Goal: Task Accomplishment & Management: Use online tool/utility

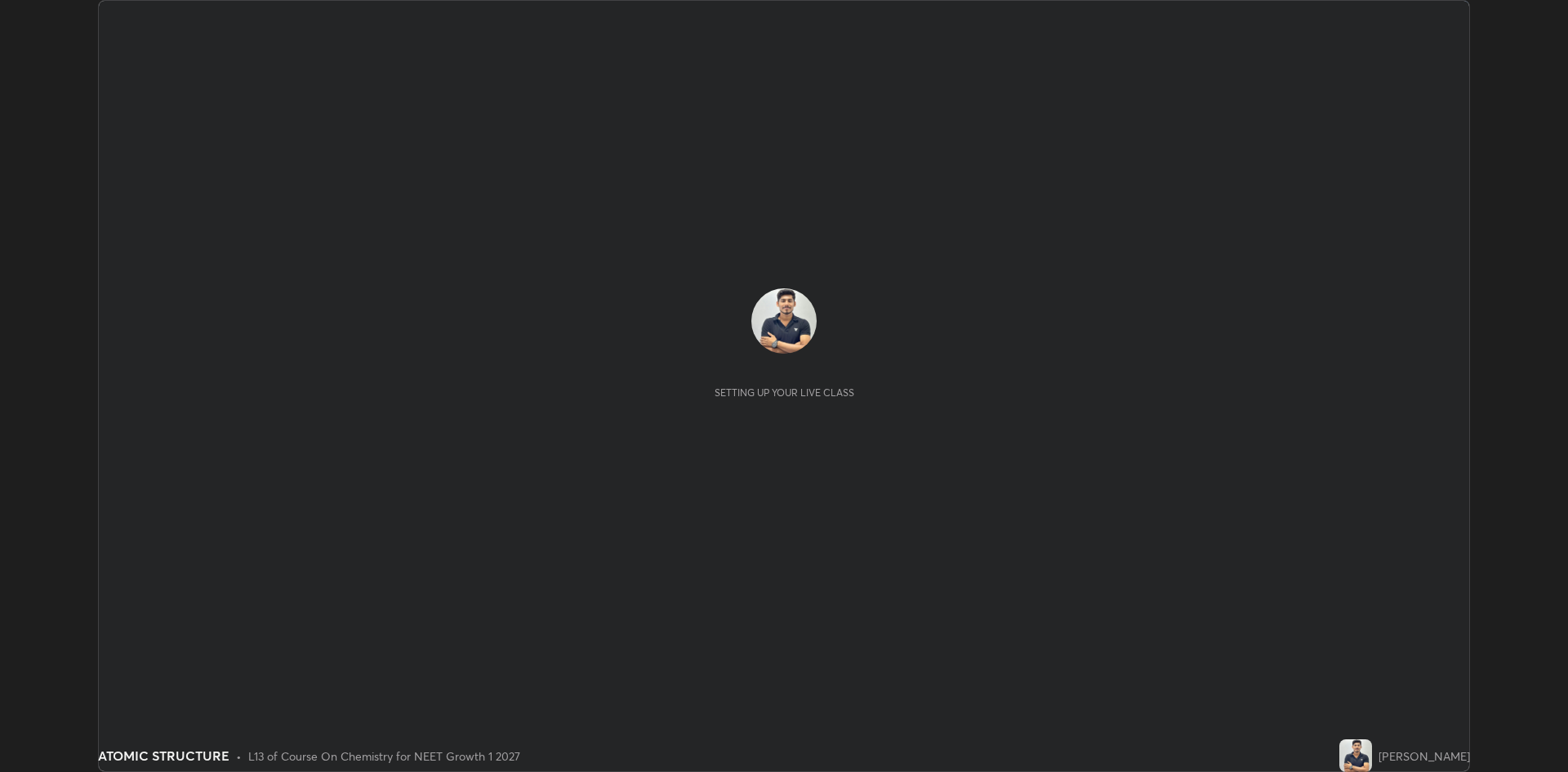
scroll to position [772, 1568]
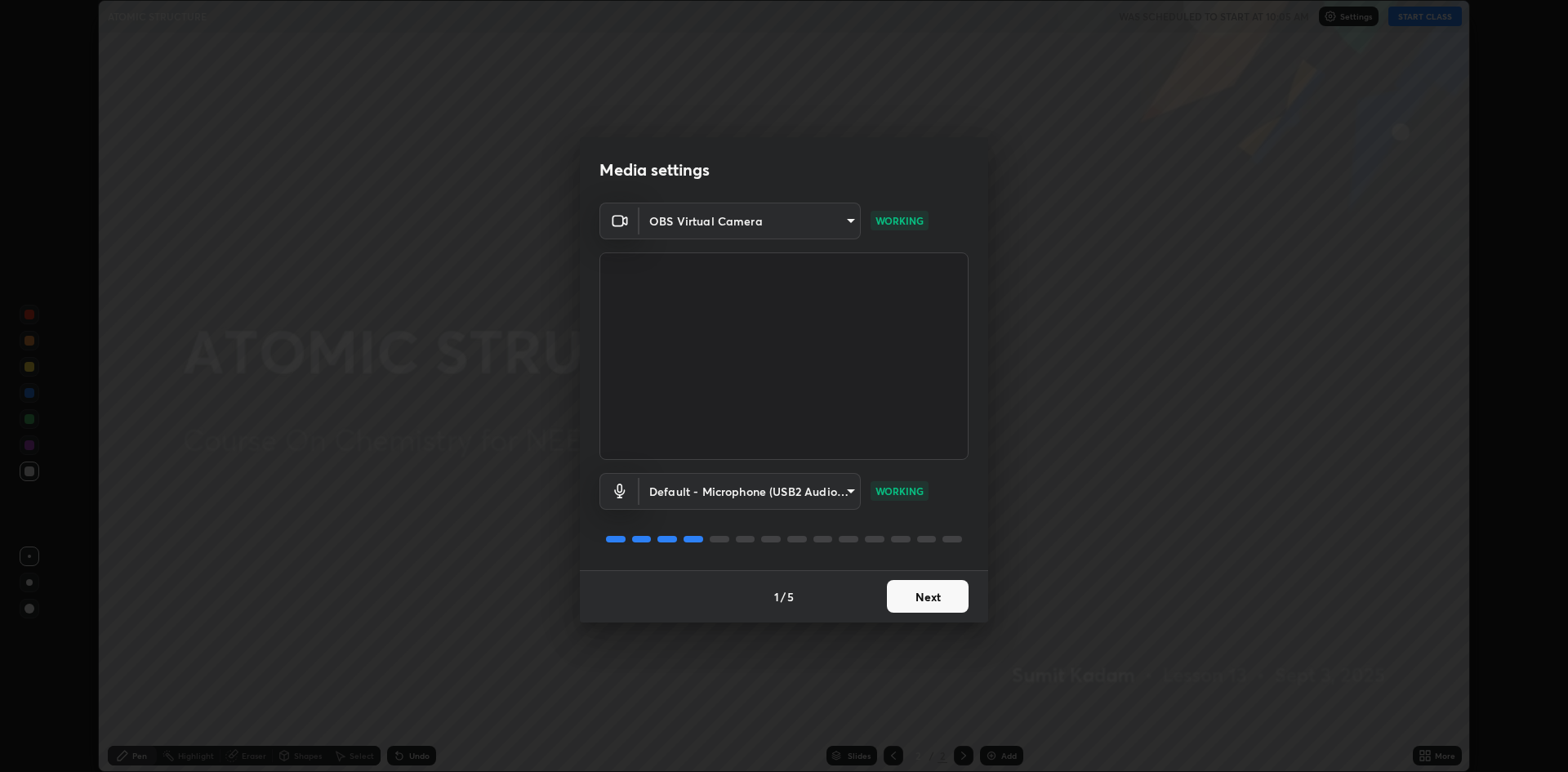
click at [930, 595] on button "Next" at bounding box center [928, 596] width 82 height 33
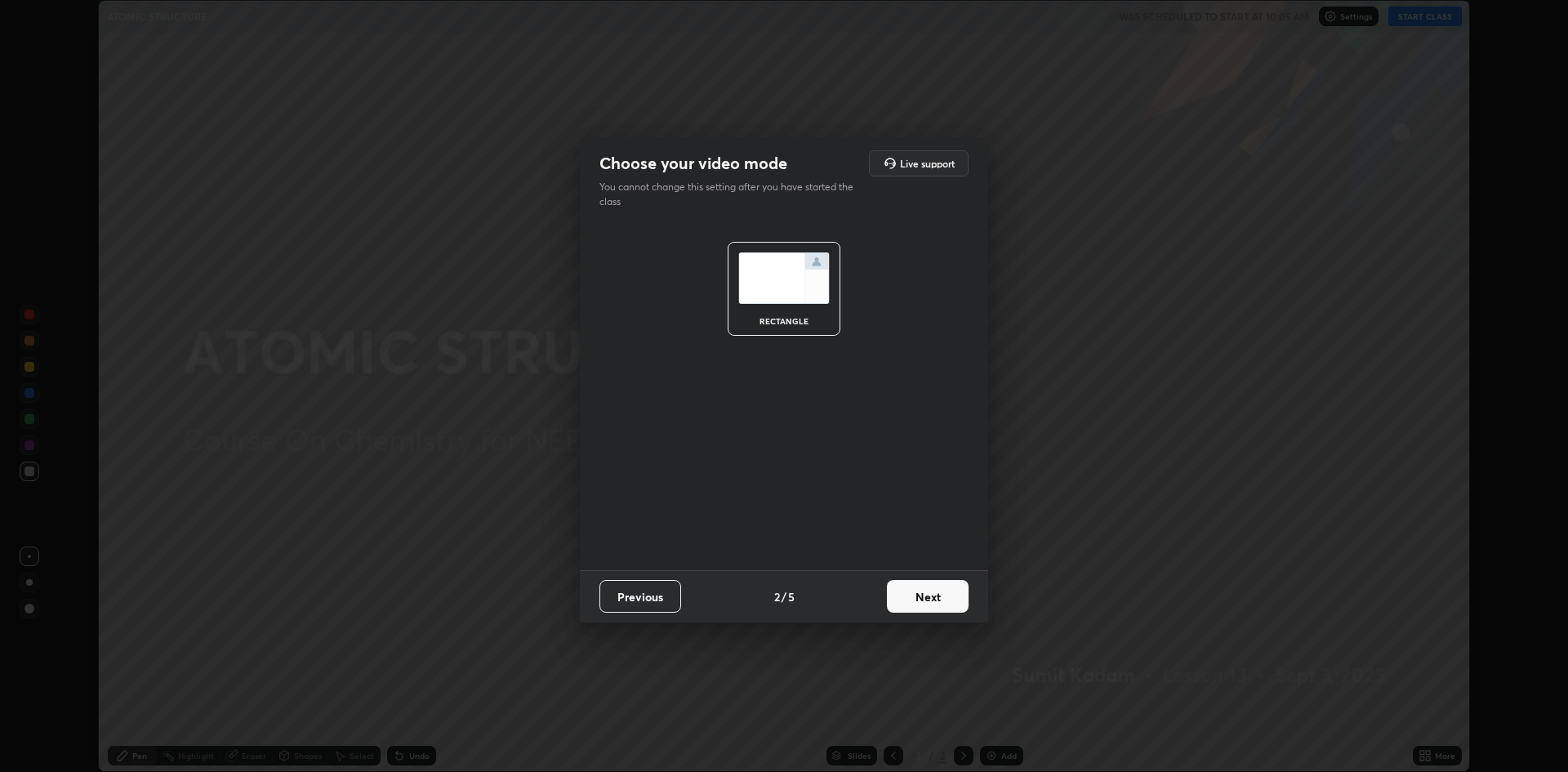
click at [932, 592] on button "Next" at bounding box center [928, 596] width 82 height 33
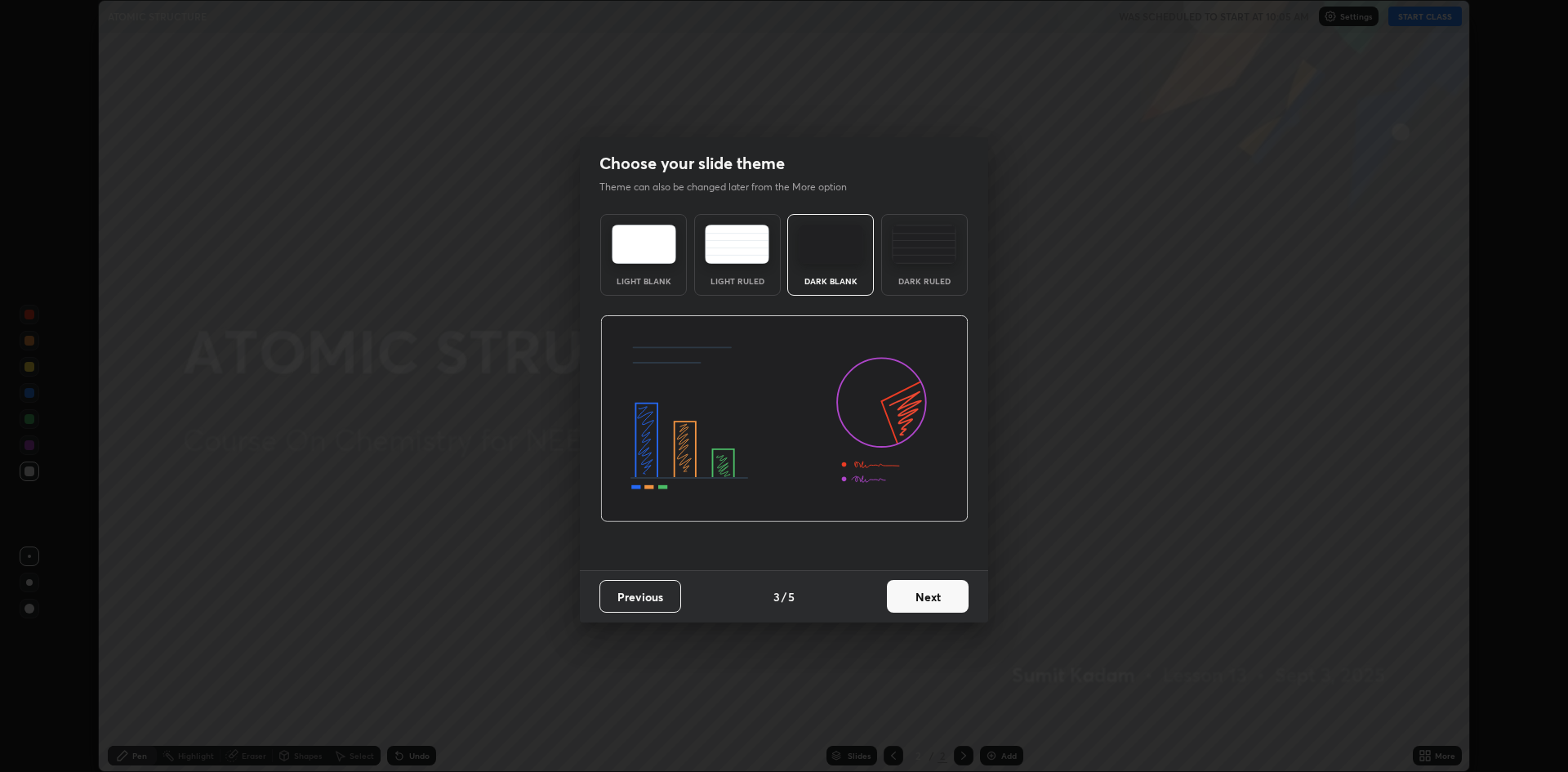
click at [930, 595] on button "Next" at bounding box center [928, 596] width 82 height 33
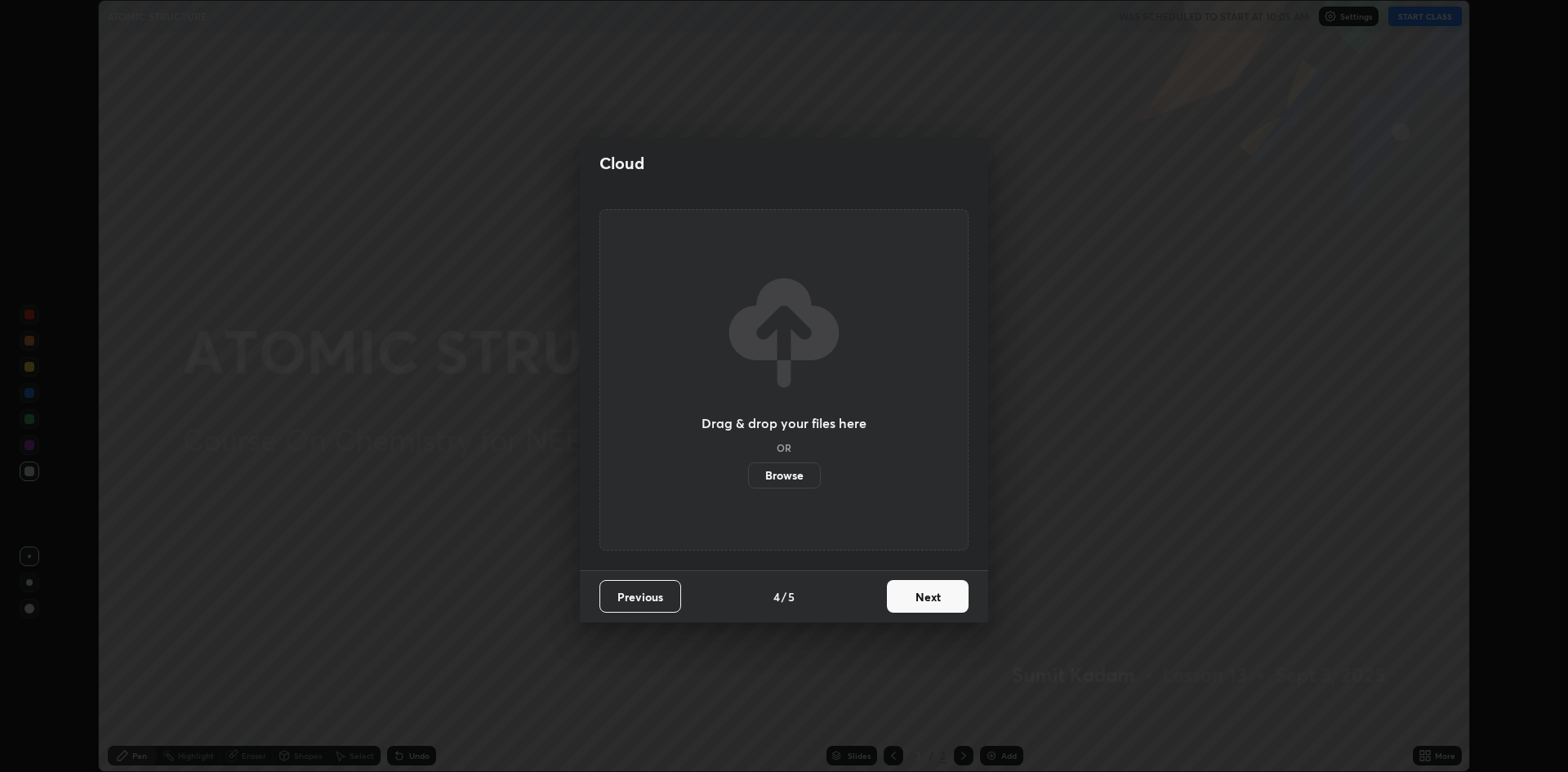
click at [933, 594] on button "Next" at bounding box center [928, 596] width 82 height 33
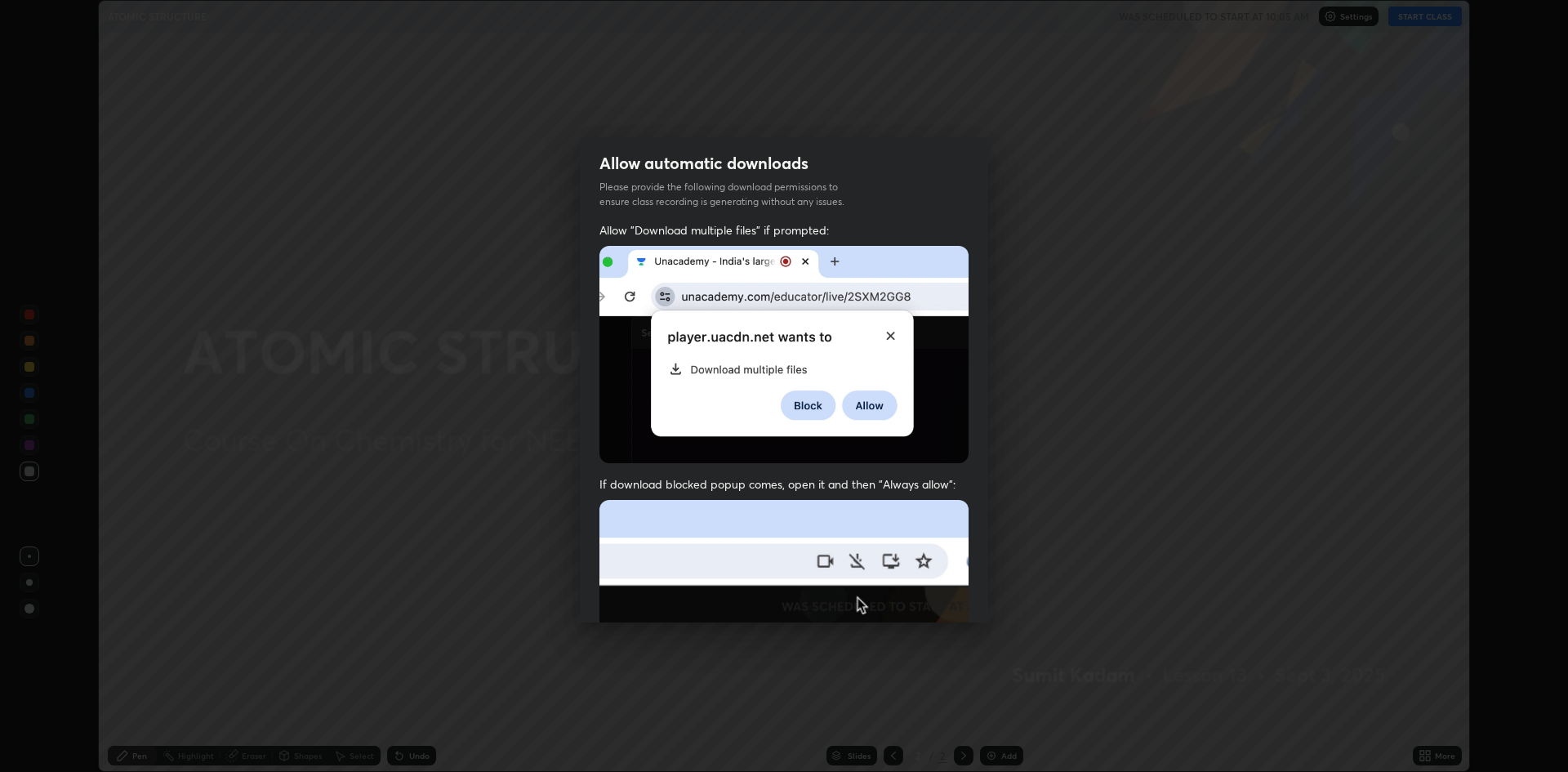
click at [932, 589] on img at bounding box center [783, 678] width 369 height 357
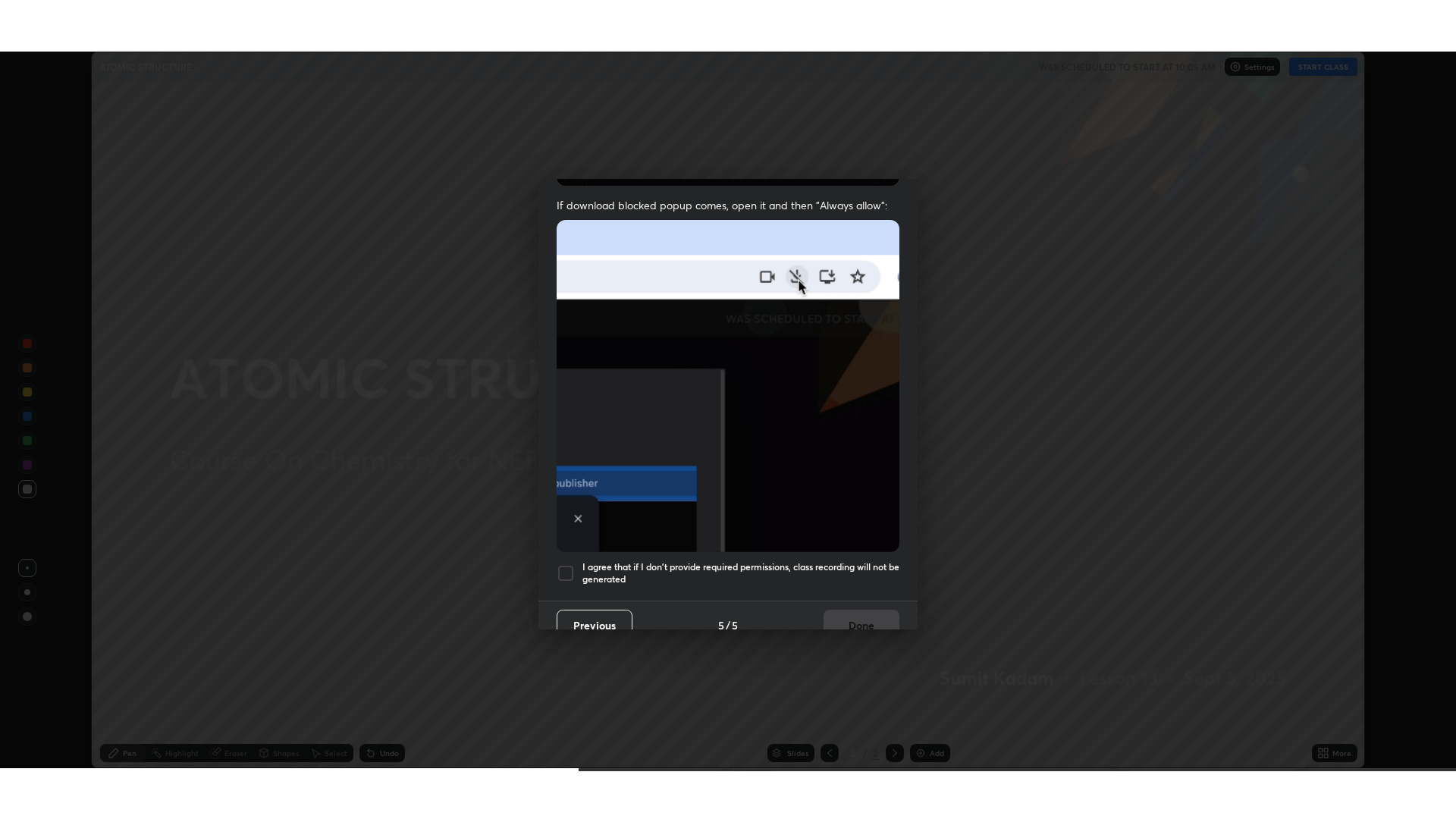
scroll to position [308, 0]
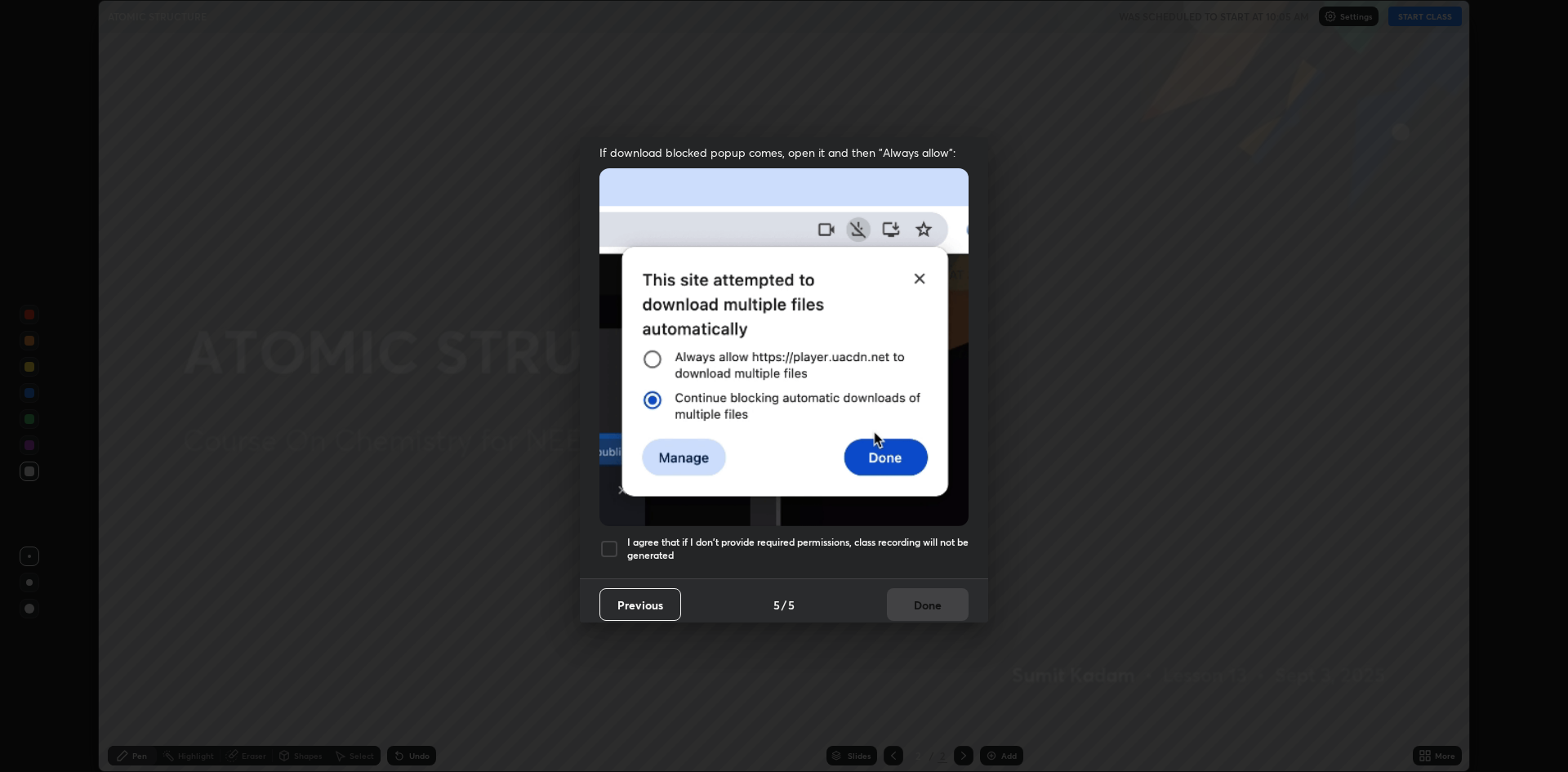
click at [608, 546] on div at bounding box center [609, 549] width 20 height 20
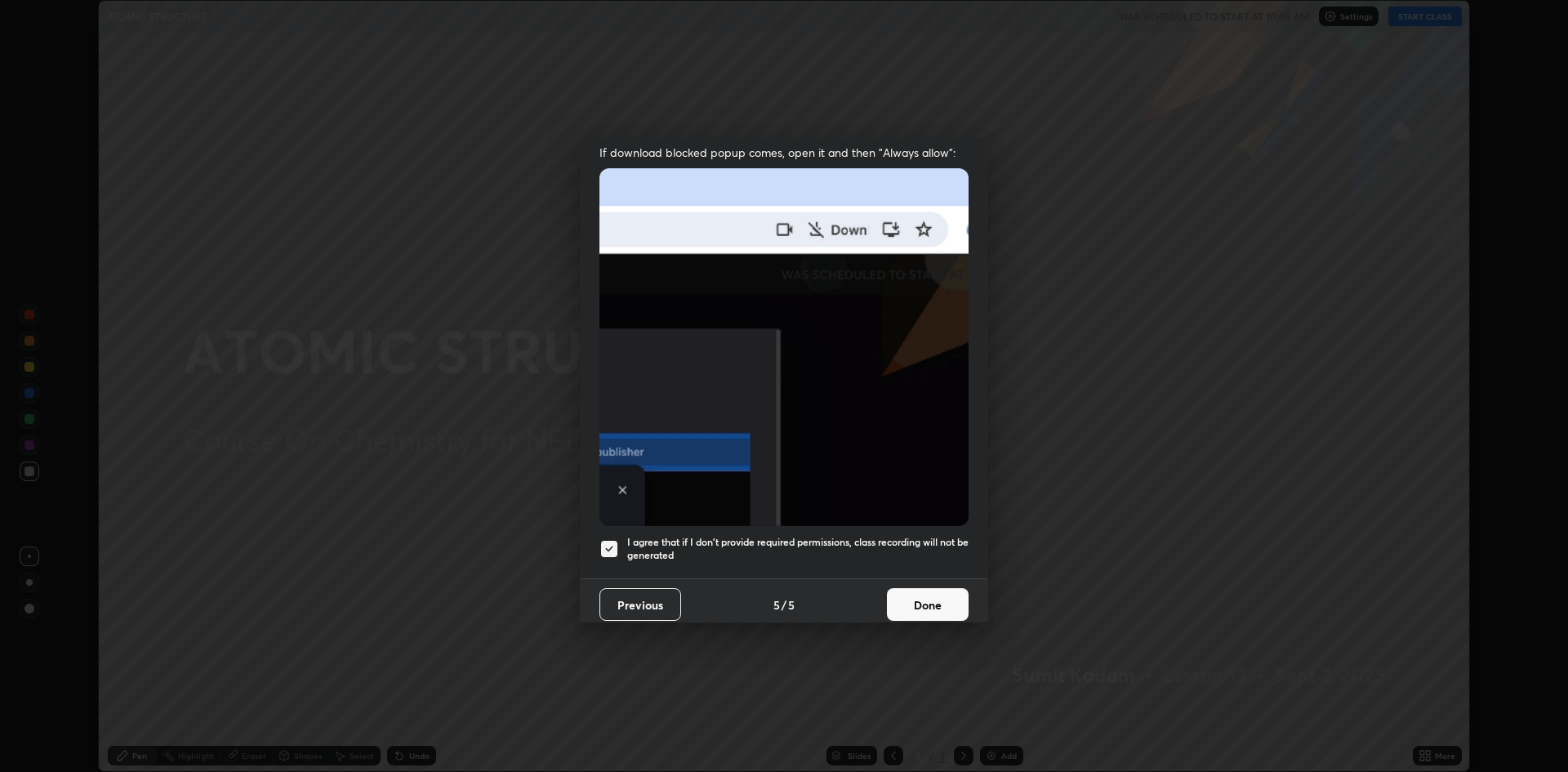
click at [938, 594] on button "Done" at bounding box center [928, 604] width 82 height 33
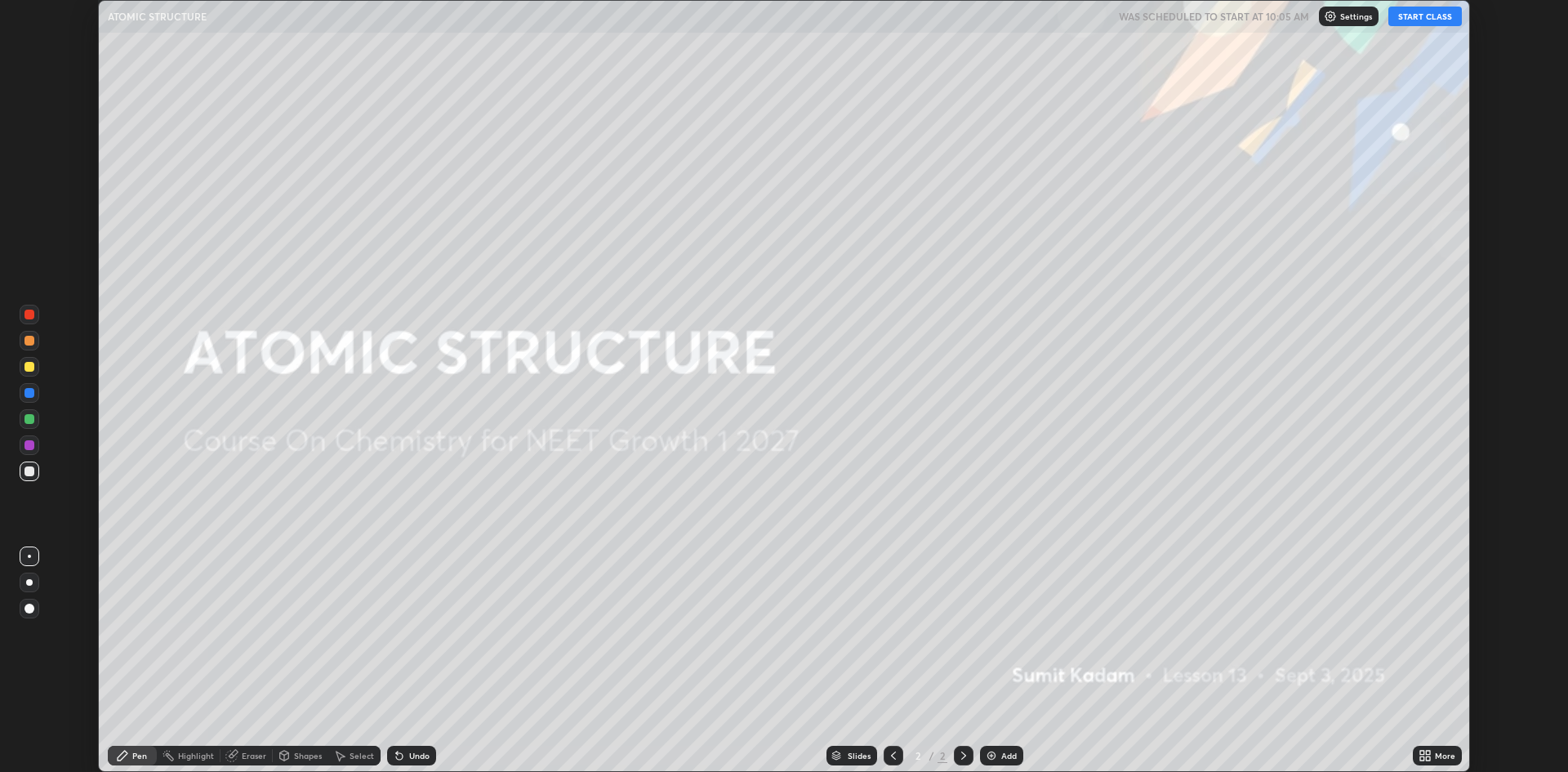
click at [1404, 22] on button "START CLASS" at bounding box center [1425, 17] width 74 height 20
click at [996, 751] on img at bounding box center [991, 755] width 13 height 13
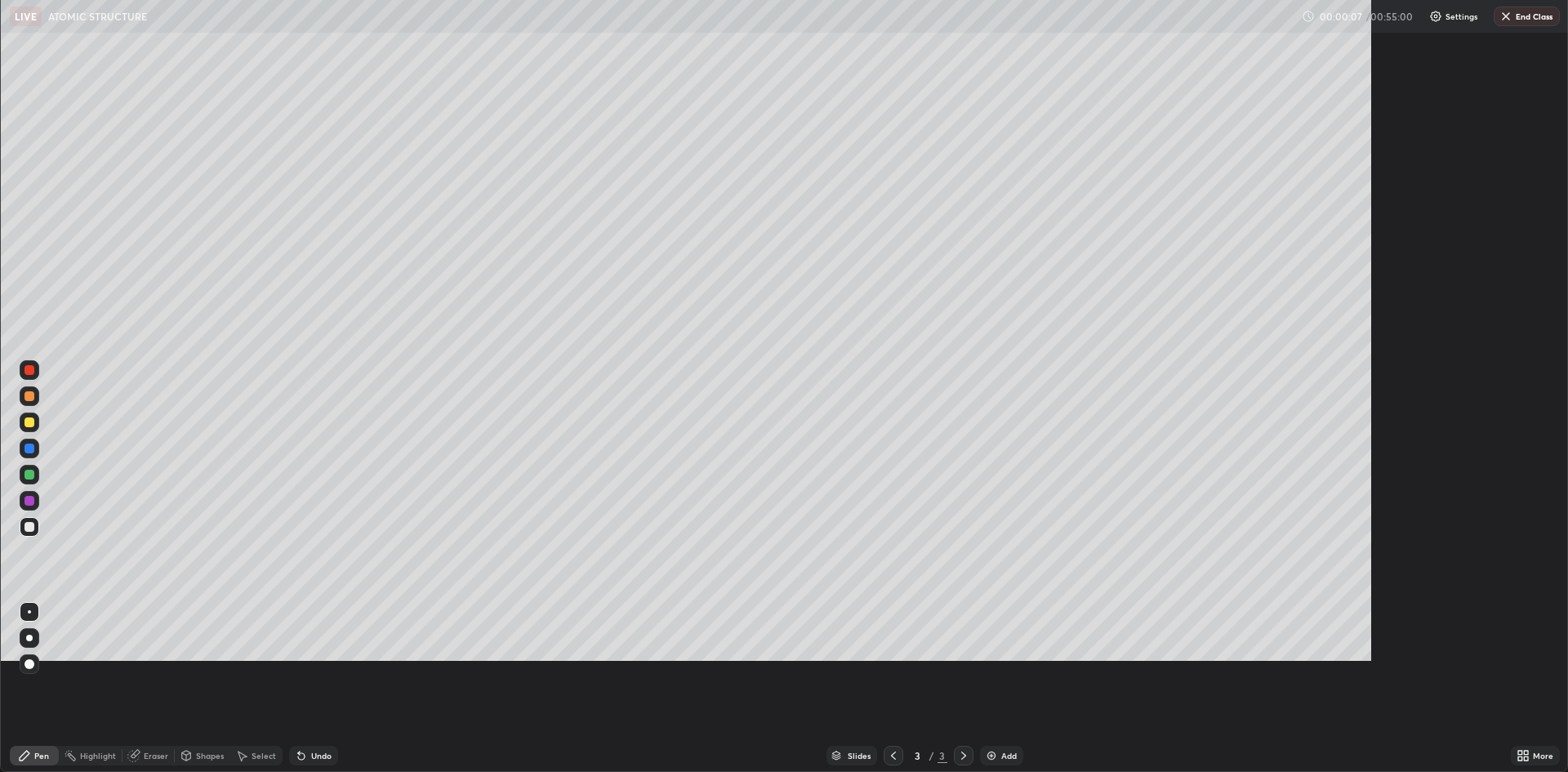
scroll to position [882, 1568]
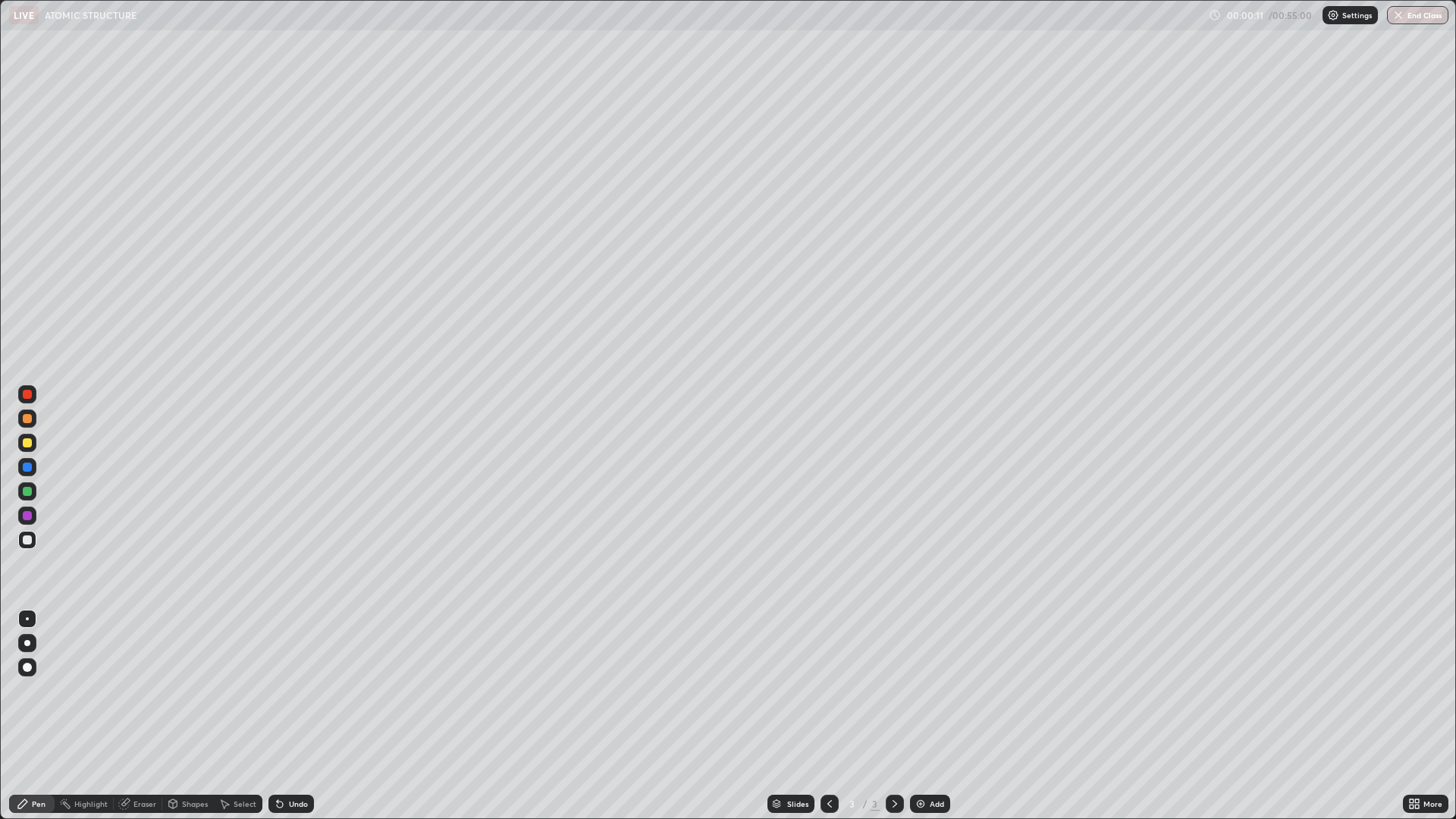
click at [27, 644] on div at bounding box center [27, 643] width 6 height 6
click at [29, 443] on div at bounding box center [28, 443] width 9 height 9
click at [27, 420] on div at bounding box center [28, 419] width 9 height 9
click at [930, 716] on div "Add" at bounding box center [937, 804] width 15 height 7
click at [289, 716] on div "Undo" at bounding box center [298, 804] width 19 height 7
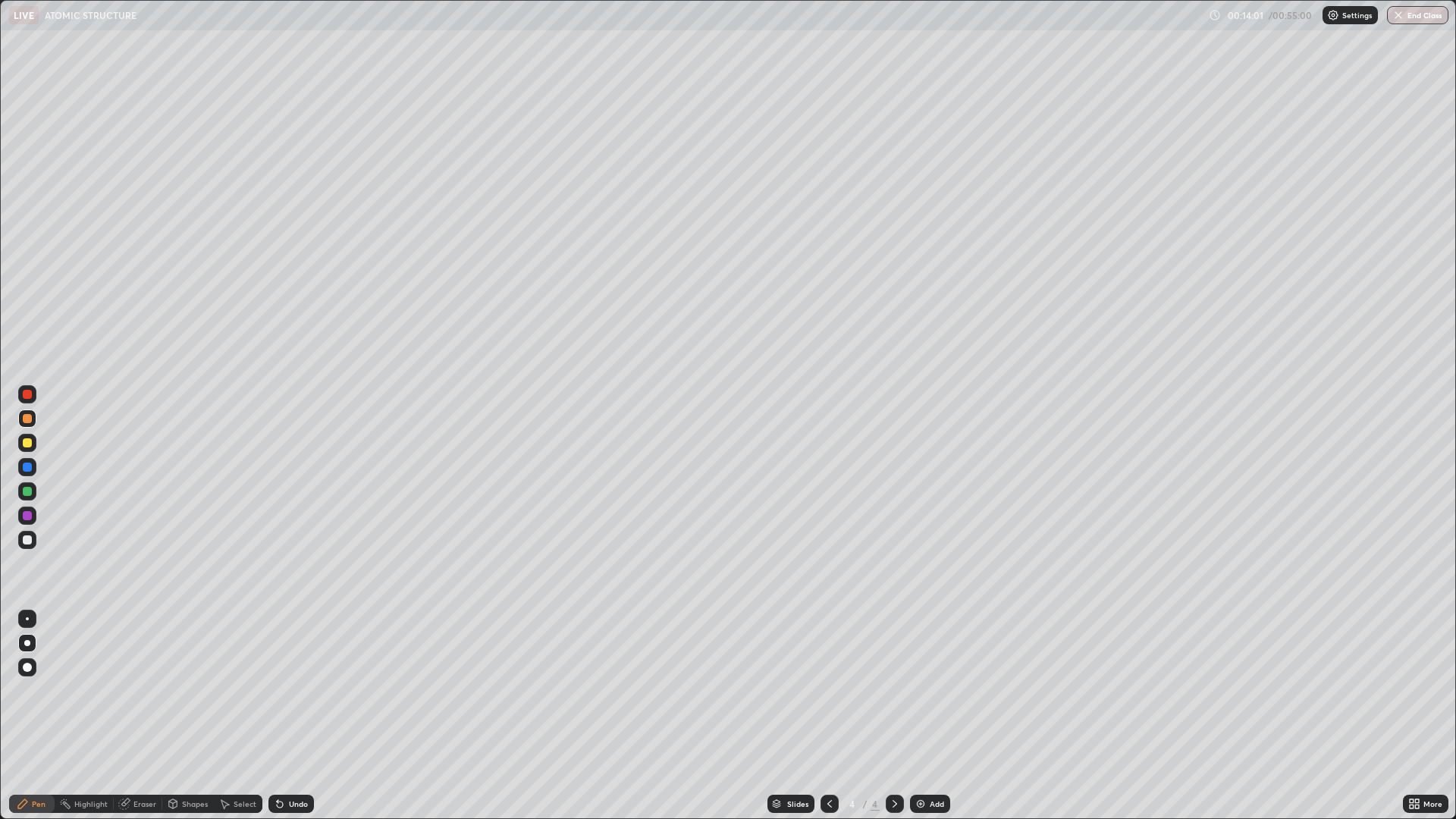
click at [289, 716] on div "Undo" at bounding box center [298, 804] width 19 height 7
click at [25, 443] on div at bounding box center [28, 443] width 9 height 9
click at [1266, 167] on icon at bounding box center [1261, 169] width 12 height 12
click at [30, 471] on div at bounding box center [28, 467] width 9 height 9
click at [27, 485] on div at bounding box center [28, 491] width 19 height 19
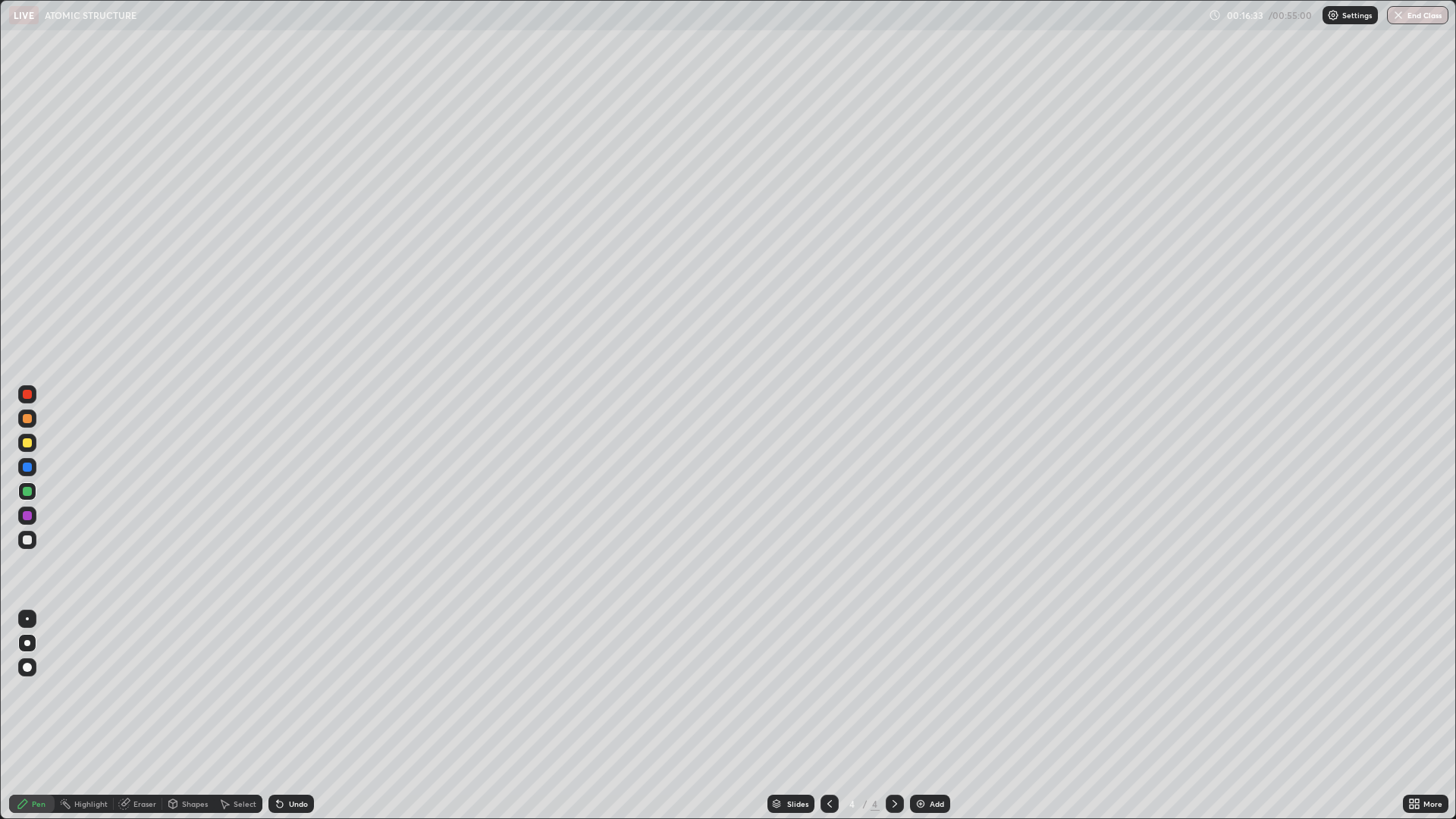
click at [32, 441] on div at bounding box center [28, 443] width 19 height 19
click at [27, 424] on div at bounding box center [28, 419] width 19 height 19
click at [289, 716] on div "Undo" at bounding box center [298, 804] width 19 height 7
click at [933, 716] on div "Add" at bounding box center [937, 804] width 15 height 7
click at [23, 396] on div at bounding box center [28, 395] width 9 height 9
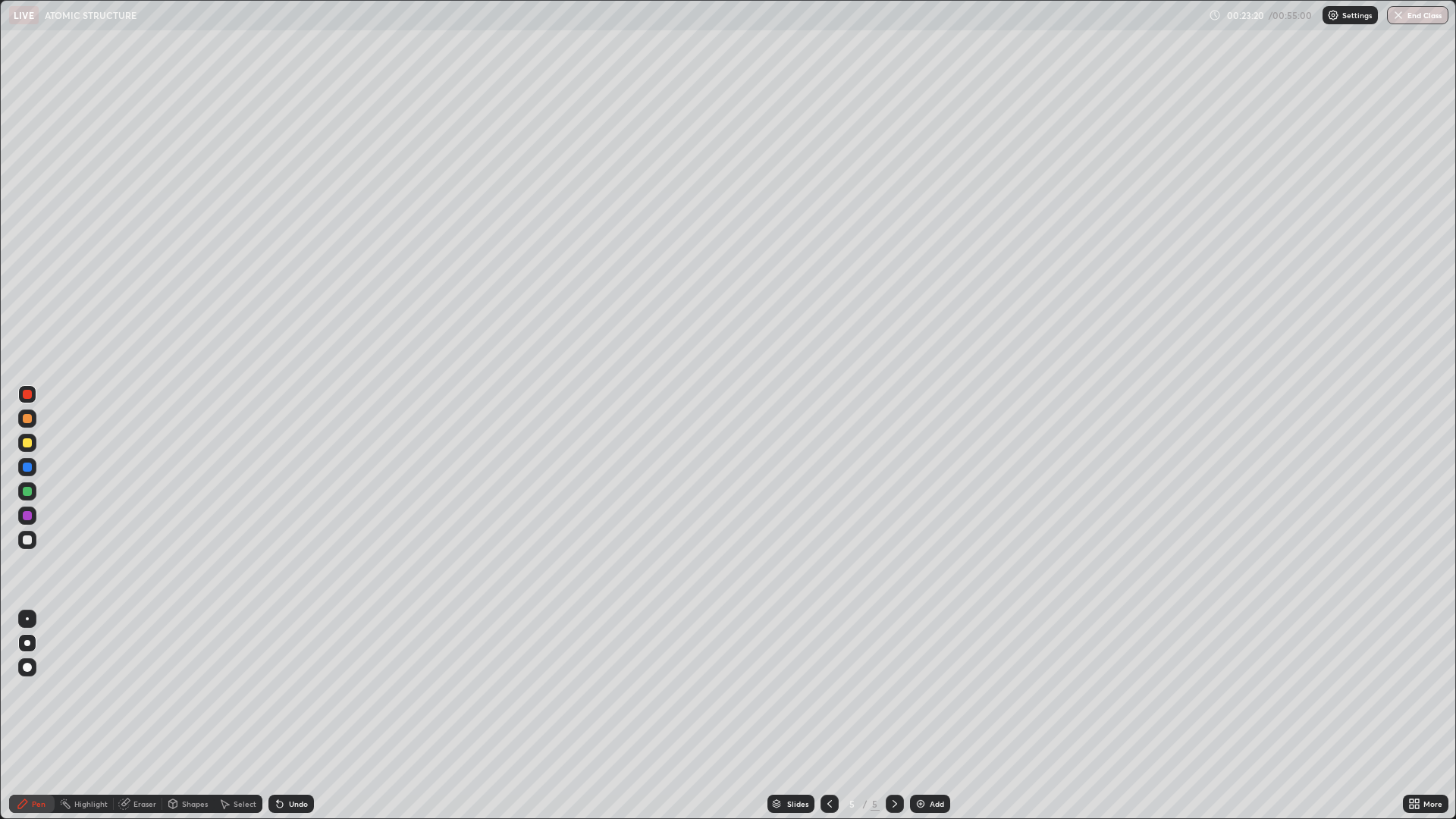
click at [22, 444] on div at bounding box center [28, 443] width 19 height 19
click at [30, 411] on div at bounding box center [28, 419] width 19 height 19
click at [924, 716] on img at bounding box center [920, 803] width 12 height 12
click at [34, 444] on div at bounding box center [28, 443] width 19 height 19
click at [31, 421] on div at bounding box center [28, 419] width 9 height 9
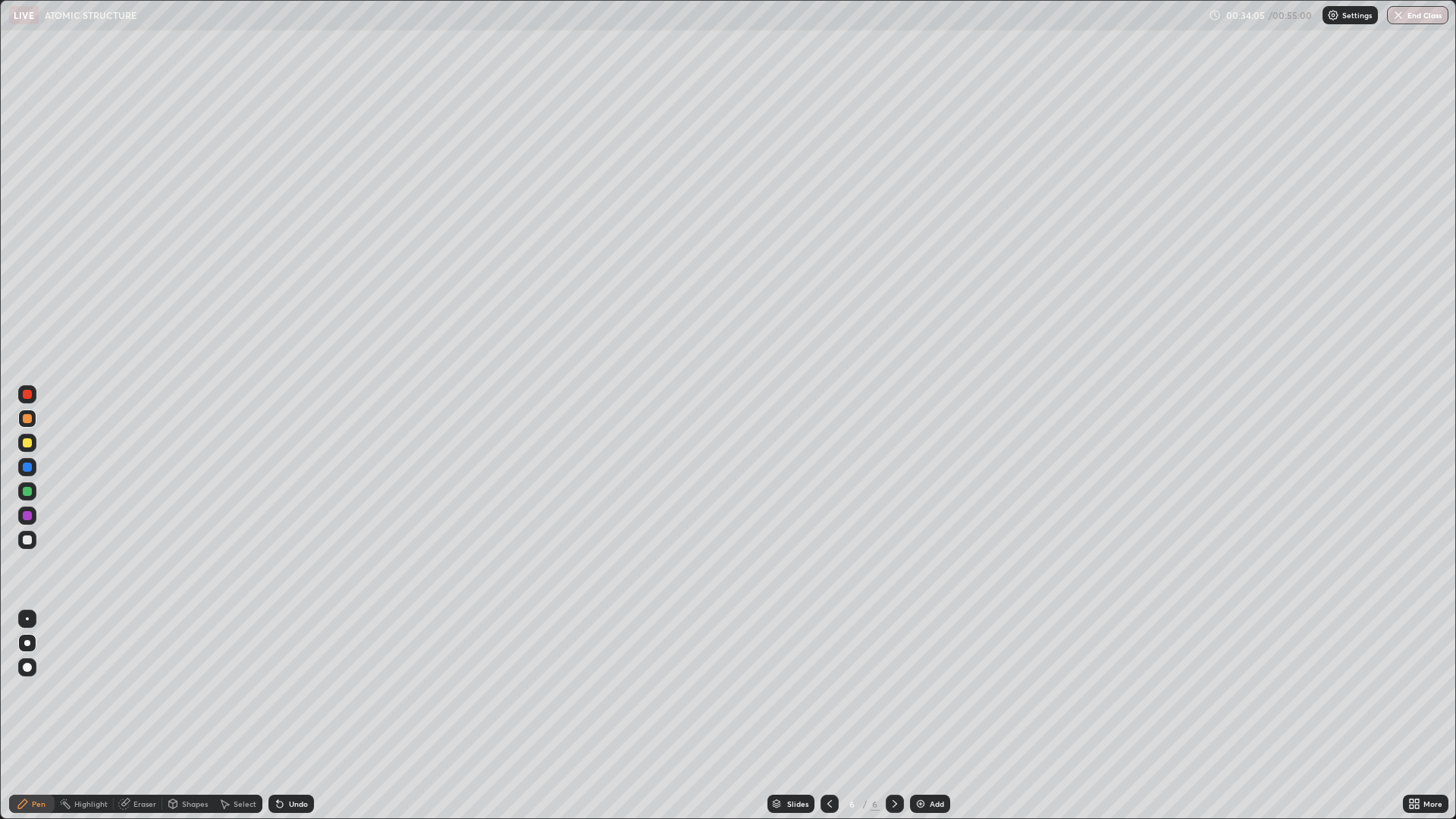
click at [930, 716] on div "Add" at bounding box center [937, 804] width 15 height 7
click at [289, 716] on div "Undo" at bounding box center [298, 804] width 19 height 7
click at [291, 716] on div "Undo" at bounding box center [298, 804] width 19 height 7
click at [292, 716] on div "Undo" at bounding box center [298, 804] width 19 height 7
click at [290, 716] on div "Undo" at bounding box center [291, 804] width 46 height 19
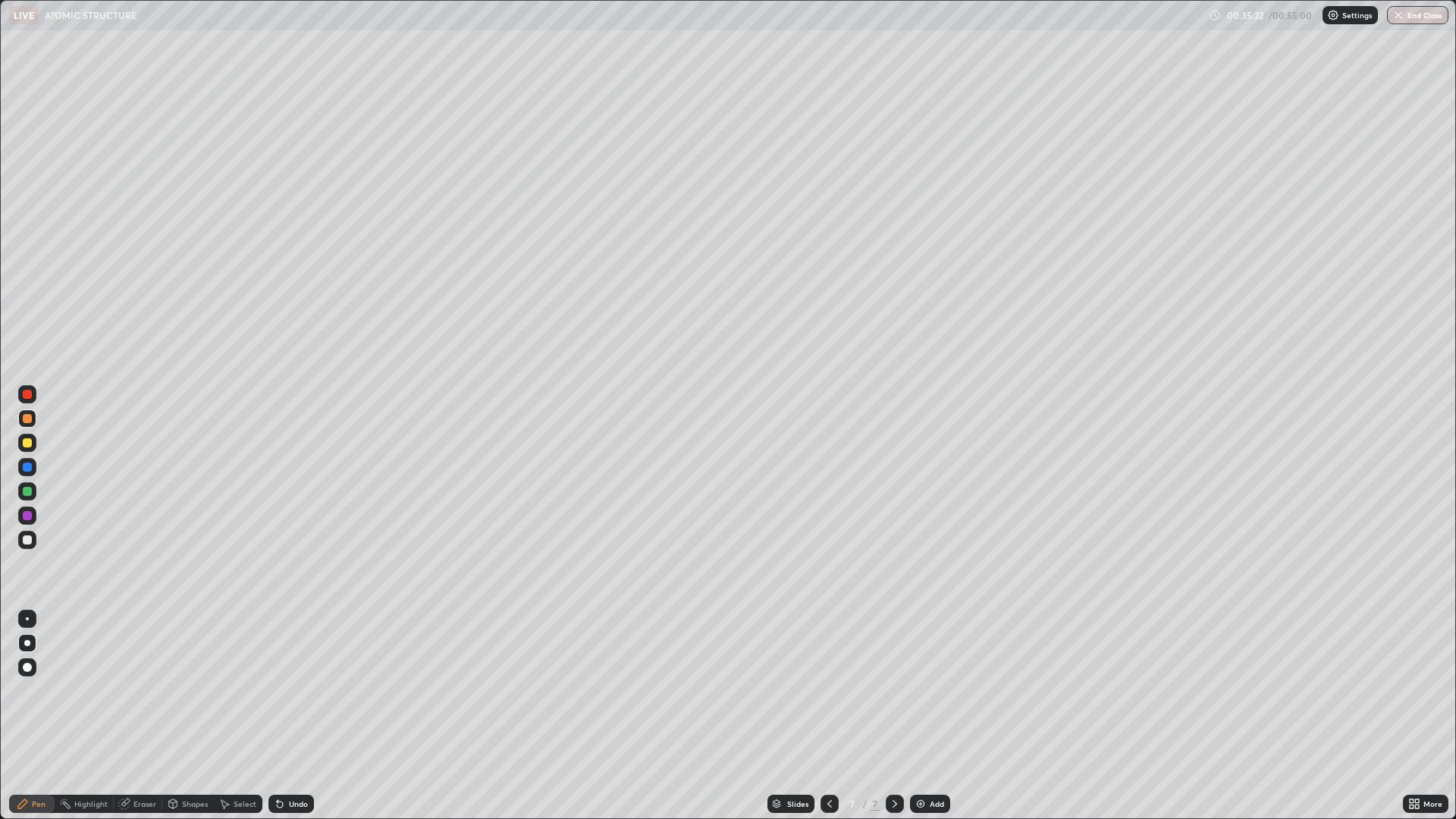
click at [22, 402] on div at bounding box center [28, 395] width 19 height 19
click at [27, 415] on div at bounding box center [28, 419] width 9 height 9
click at [25, 450] on div at bounding box center [28, 443] width 19 height 19
click at [29, 422] on div at bounding box center [28, 419] width 9 height 9
click at [28, 465] on div at bounding box center [28, 467] width 9 height 9
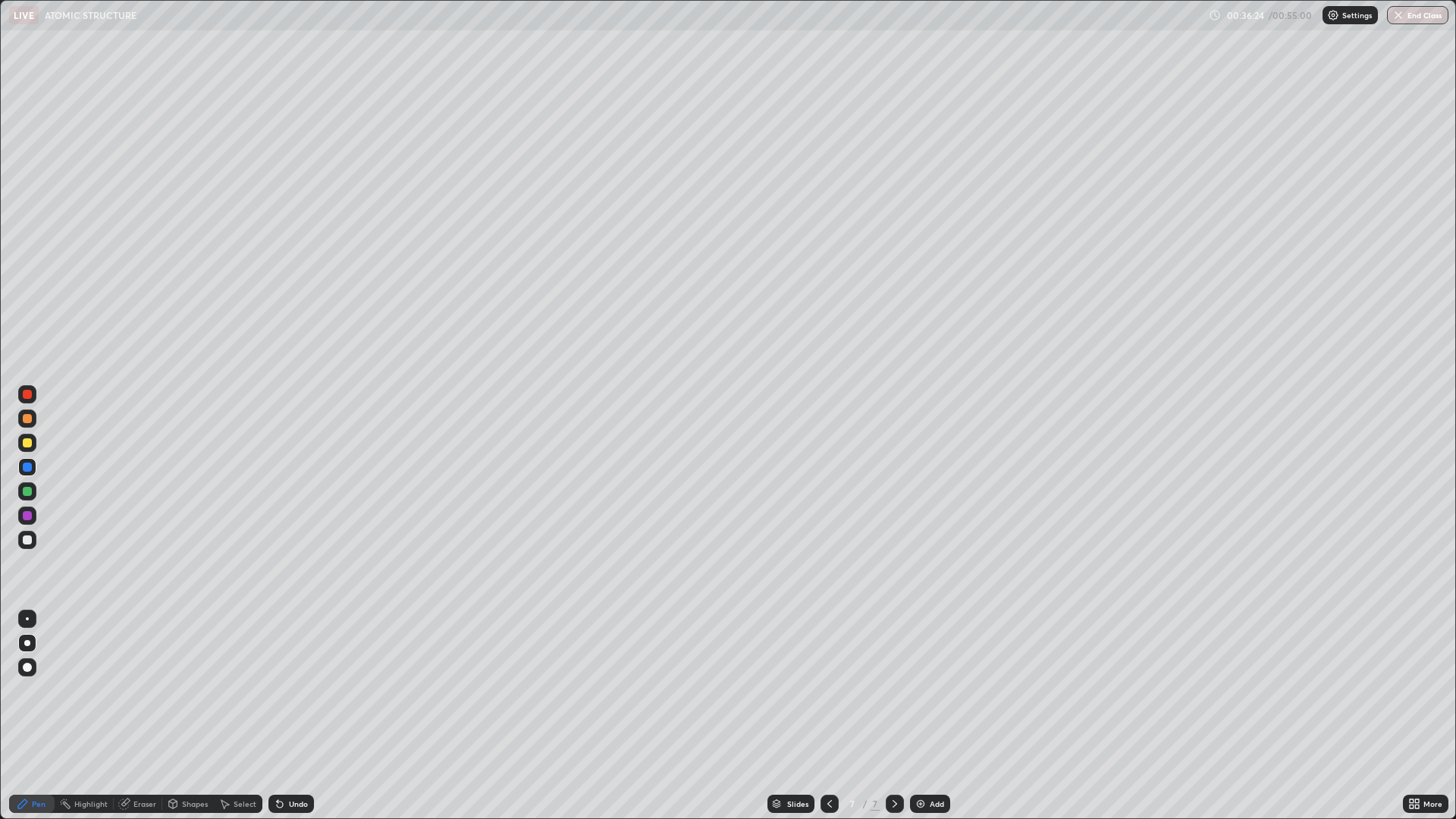
click at [289, 716] on div "Undo" at bounding box center [298, 804] width 19 height 7
click at [291, 716] on div "Undo" at bounding box center [298, 804] width 19 height 7
click at [292, 716] on div "Undo" at bounding box center [298, 804] width 19 height 7
click at [30, 420] on div at bounding box center [28, 419] width 9 height 9
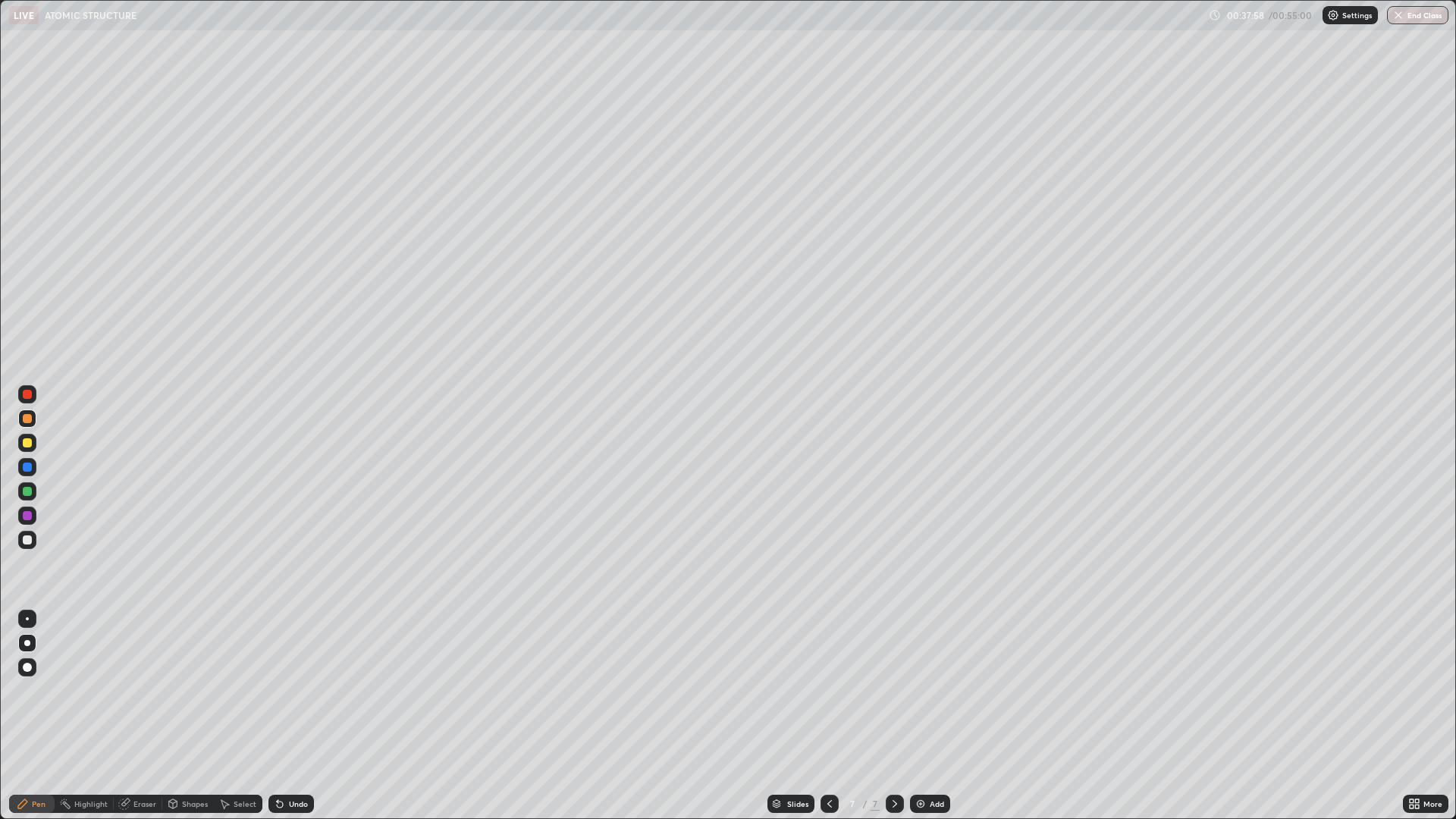
click at [926, 716] on div "Add" at bounding box center [930, 804] width 40 height 19
click at [288, 716] on div "Undo" at bounding box center [291, 804] width 46 height 19
click at [29, 446] on div at bounding box center [28, 443] width 9 height 9
click at [19, 466] on div at bounding box center [28, 467] width 19 height 19
click at [828, 716] on icon at bounding box center [829, 803] width 12 height 12
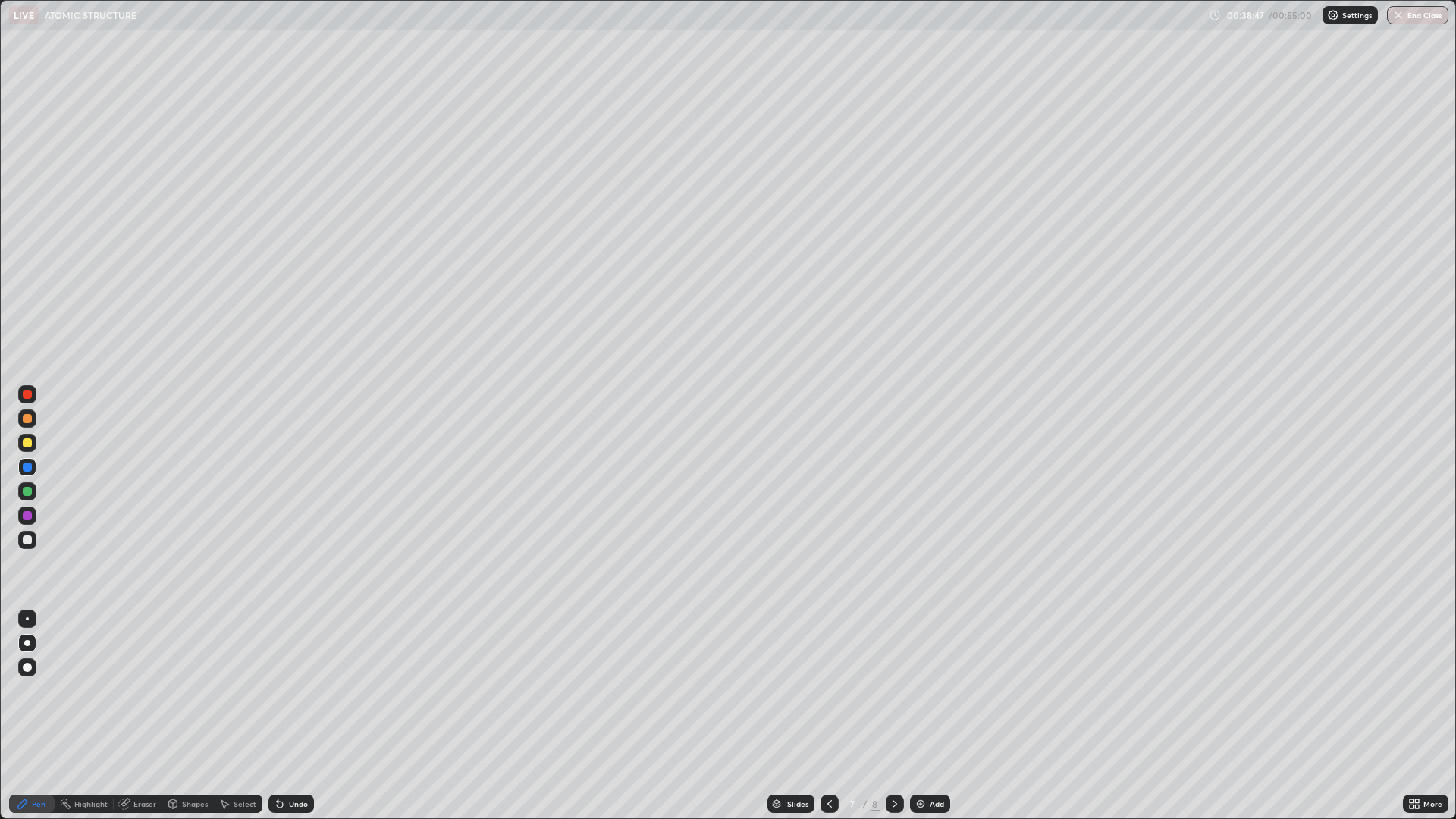
click at [890, 716] on div at bounding box center [895, 804] width 19 height 19
click at [28, 395] on div at bounding box center [28, 395] width 9 height 9
click at [27, 420] on div at bounding box center [28, 419] width 9 height 9
click at [28, 443] on div at bounding box center [28, 443] width 9 height 9
click at [289, 716] on div "Undo" at bounding box center [298, 804] width 19 height 7
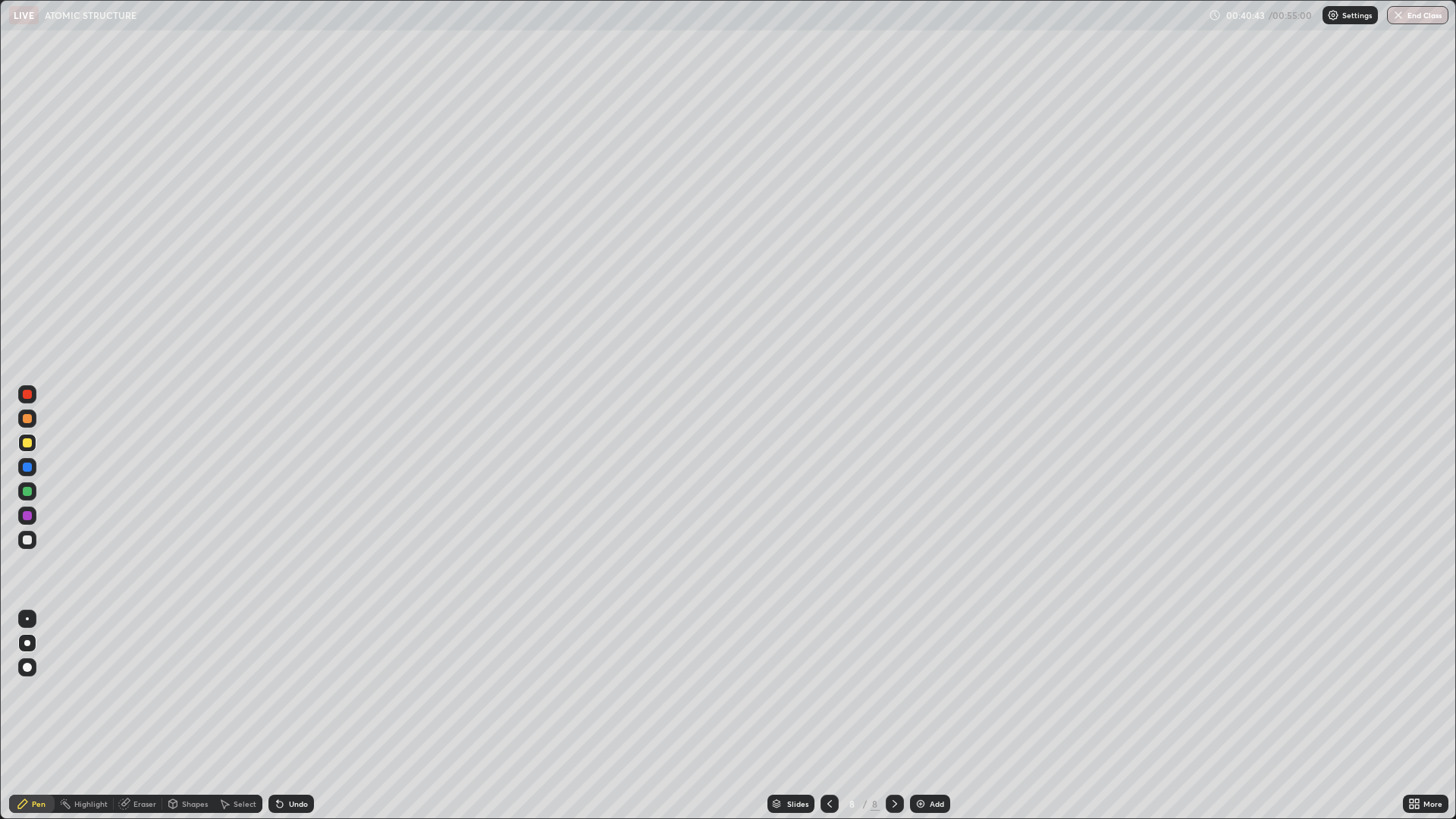
click at [284, 716] on div "Undo" at bounding box center [291, 804] width 46 height 19
click at [278, 716] on icon at bounding box center [280, 804] width 6 height 6
click at [282, 716] on icon at bounding box center [280, 803] width 12 height 12
click at [289, 716] on div "Undo" at bounding box center [298, 804] width 19 height 7
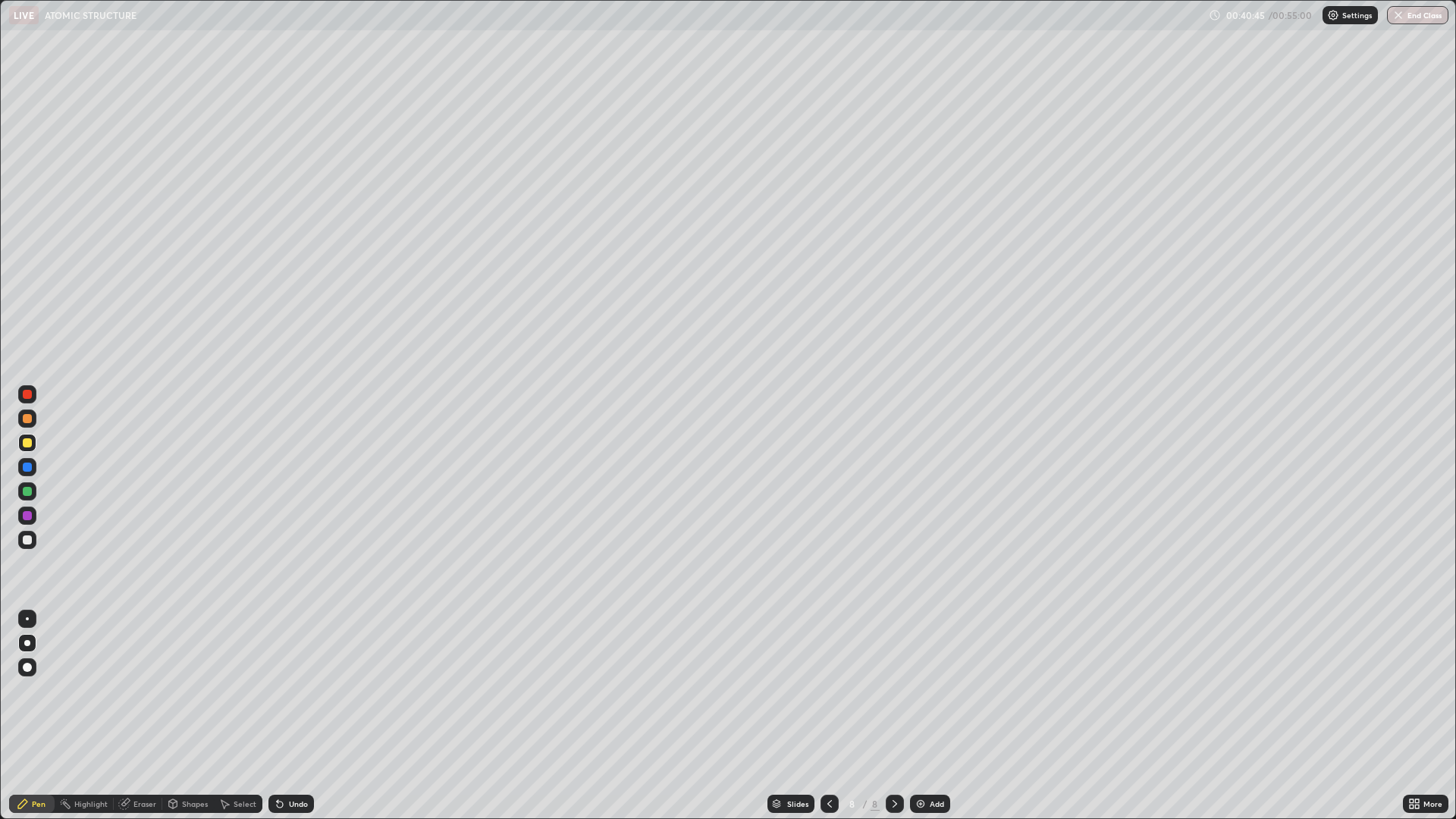
click at [291, 716] on div "Undo" at bounding box center [291, 804] width 46 height 19
click at [290, 716] on div "Undo" at bounding box center [291, 804] width 46 height 19
click at [296, 716] on div "Undo" at bounding box center [298, 804] width 19 height 7
click at [297, 716] on div "Undo" at bounding box center [298, 804] width 19 height 7
click at [919, 716] on img at bounding box center [920, 803] width 12 height 12
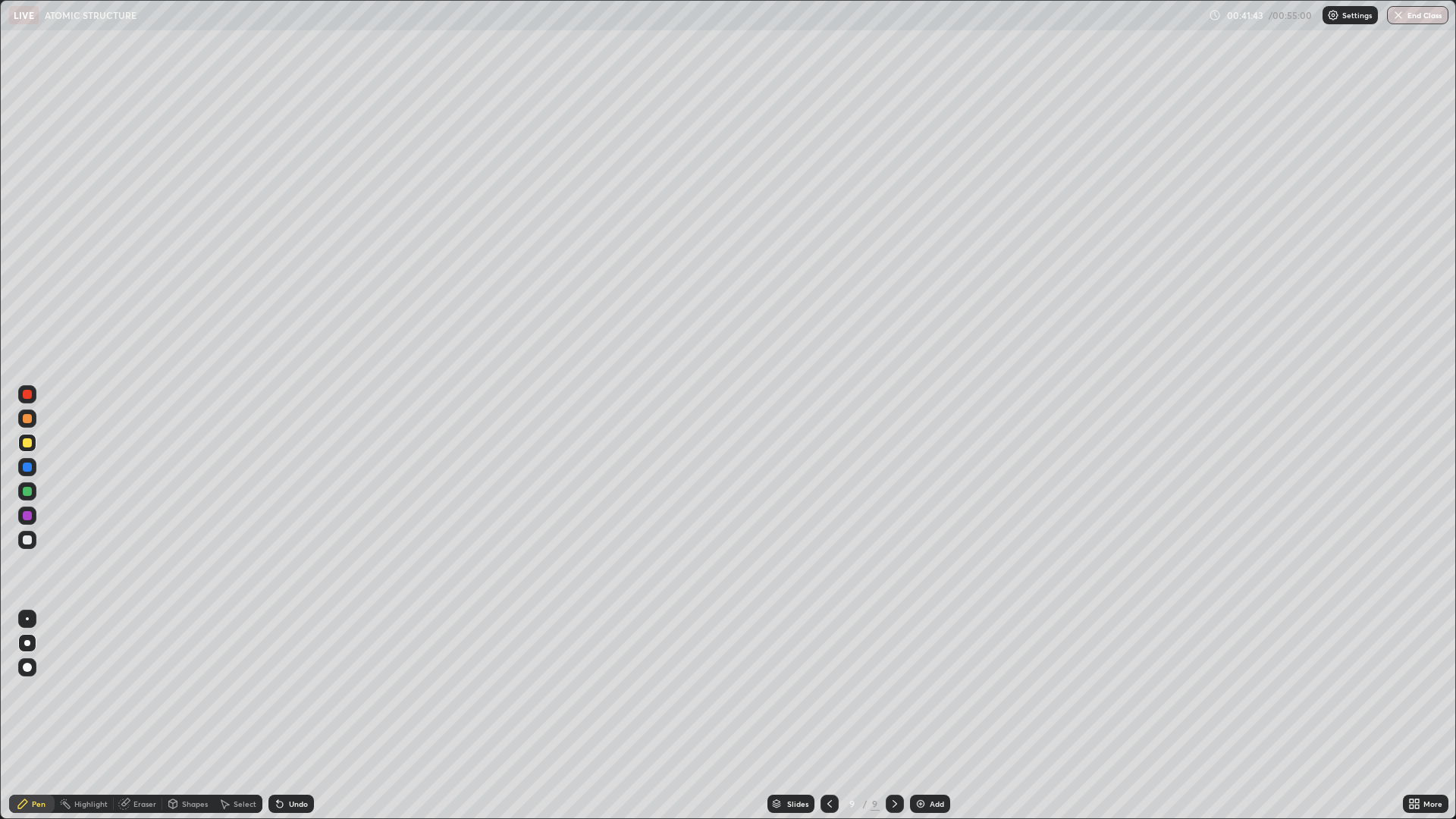
click at [28, 417] on div at bounding box center [28, 419] width 9 height 9
click at [30, 445] on div at bounding box center [28, 443] width 9 height 9
click at [21, 393] on div at bounding box center [28, 395] width 19 height 19
click at [27, 445] on div at bounding box center [28, 443] width 9 height 9
click at [24, 418] on div at bounding box center [28, 419] width 9 height 9
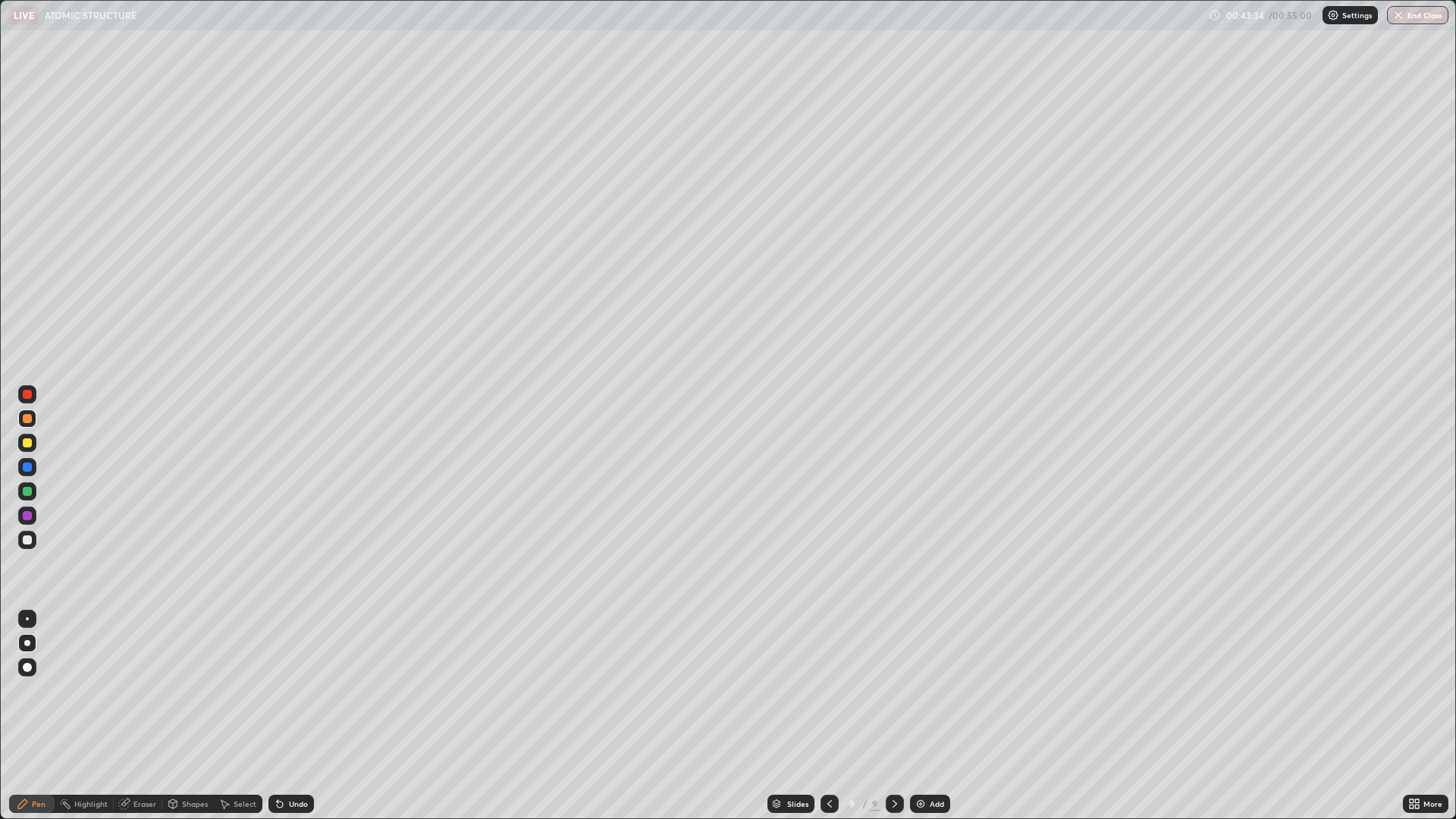
click at [297, 716] on div "Undo" at bounding box center [298, 804] width 19 height 7
click at [31, 227] on div "Erase all" at bounding box center [27, 410] width 36 height 759
click at [130, 716] on div "Eraser" at bounding box center [138, 804] width 48 height 19
click at [24, 716] on icon at bounding box center [24, 748] width 2 height 2
click at [23, 716] on icon at bounding box center [27, 728] width 12 height 12
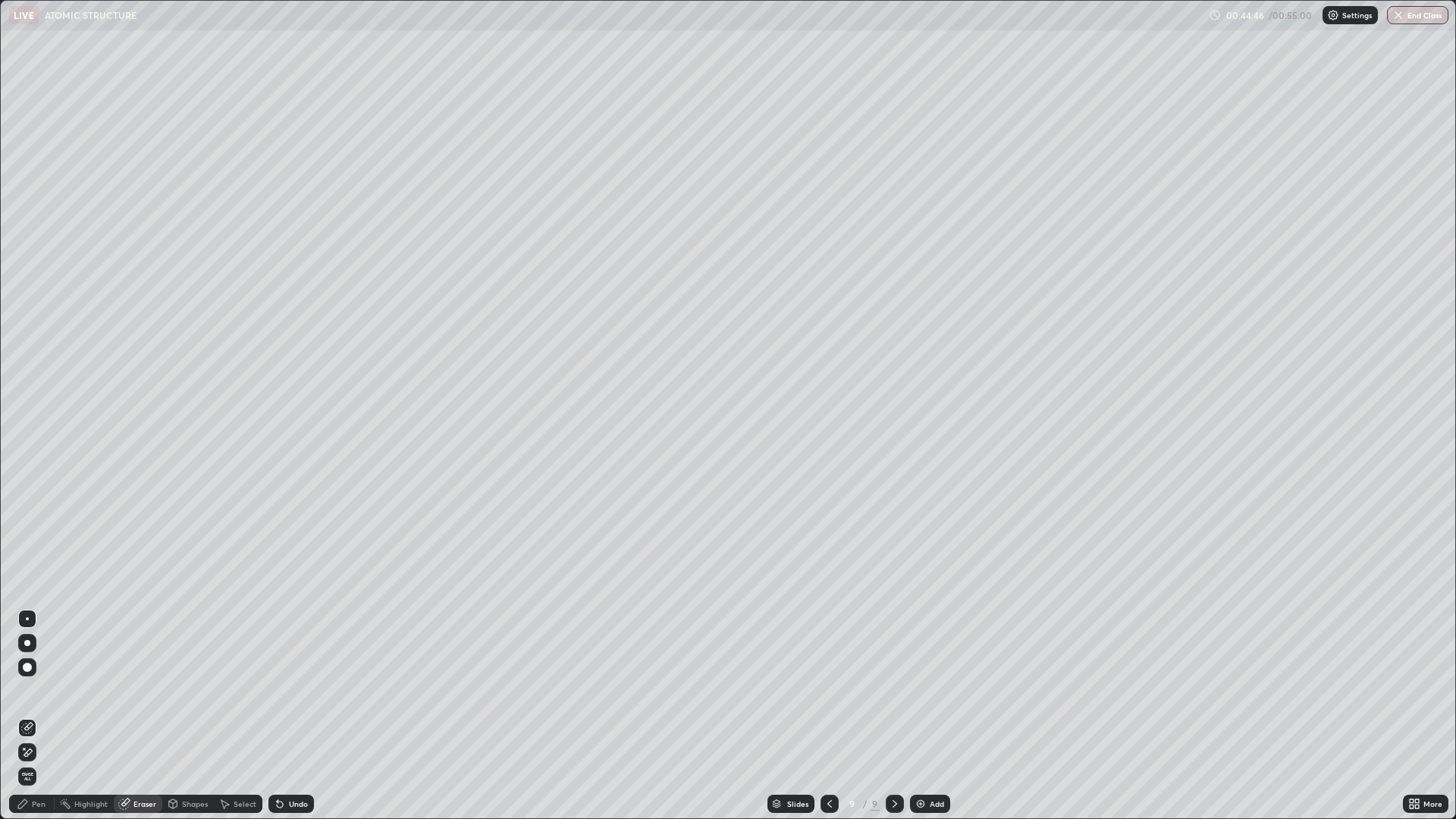
click at [28, 716] on icon at bounding box center [22, 803] width 12 height 12
click at [828, 716] on icon at bounding box center [829, 803] width 12 height 12
click at [895, 716] on icon at bounding box center [894, 803] width 12 height 12
click at [285, 716] on div "Undo" at bounding box center [291, 804] width 46 height 19
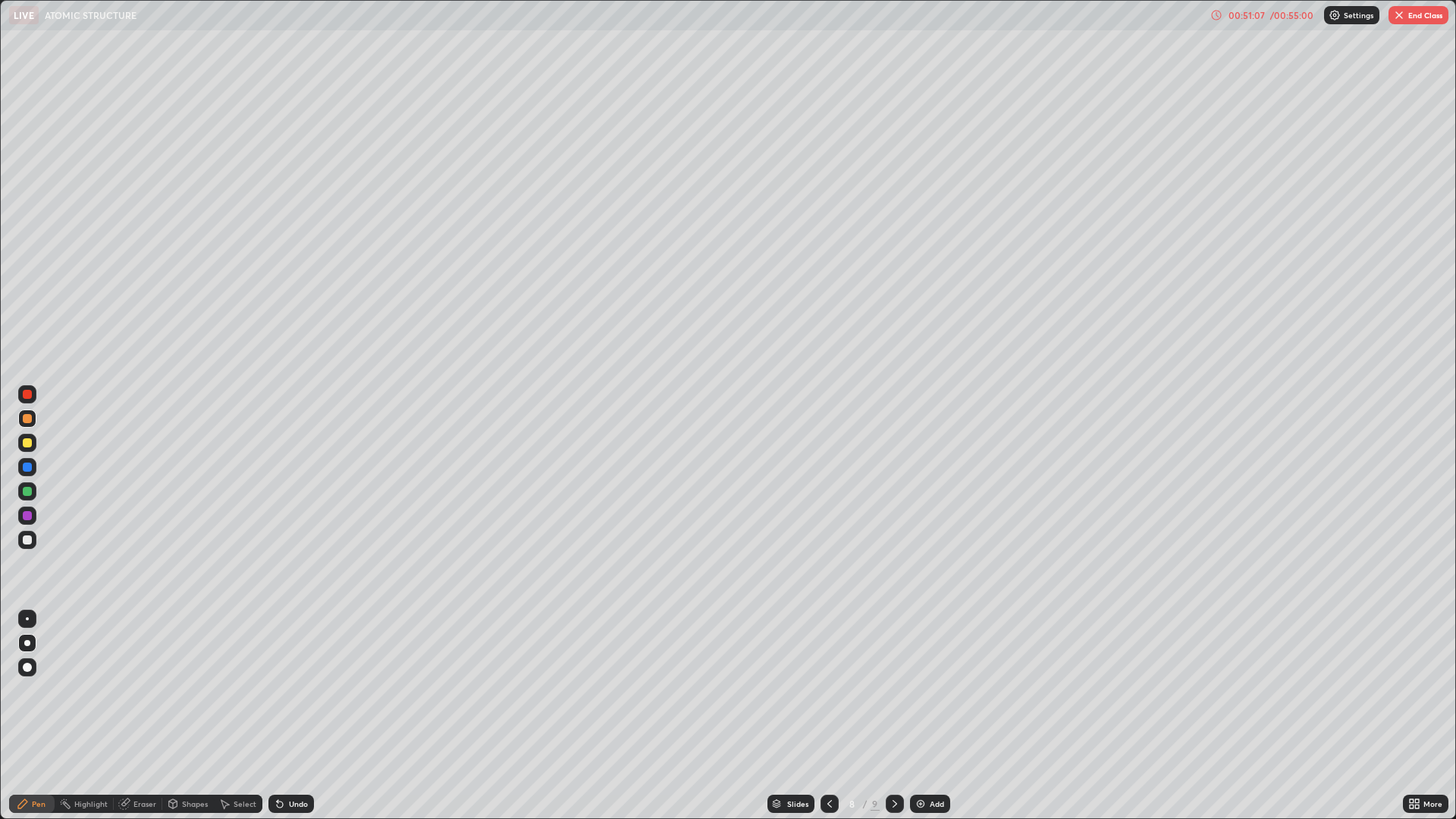
click at [891, 716] on icon at bounding box center [894, 803] width 12 height 12
click at [923, 716] on div "Add" at bounding box center [930, 804] width 40 height 19
click at [1407, 21] on button "End Class" at bounding box center [1418, 16] width 60 height 19
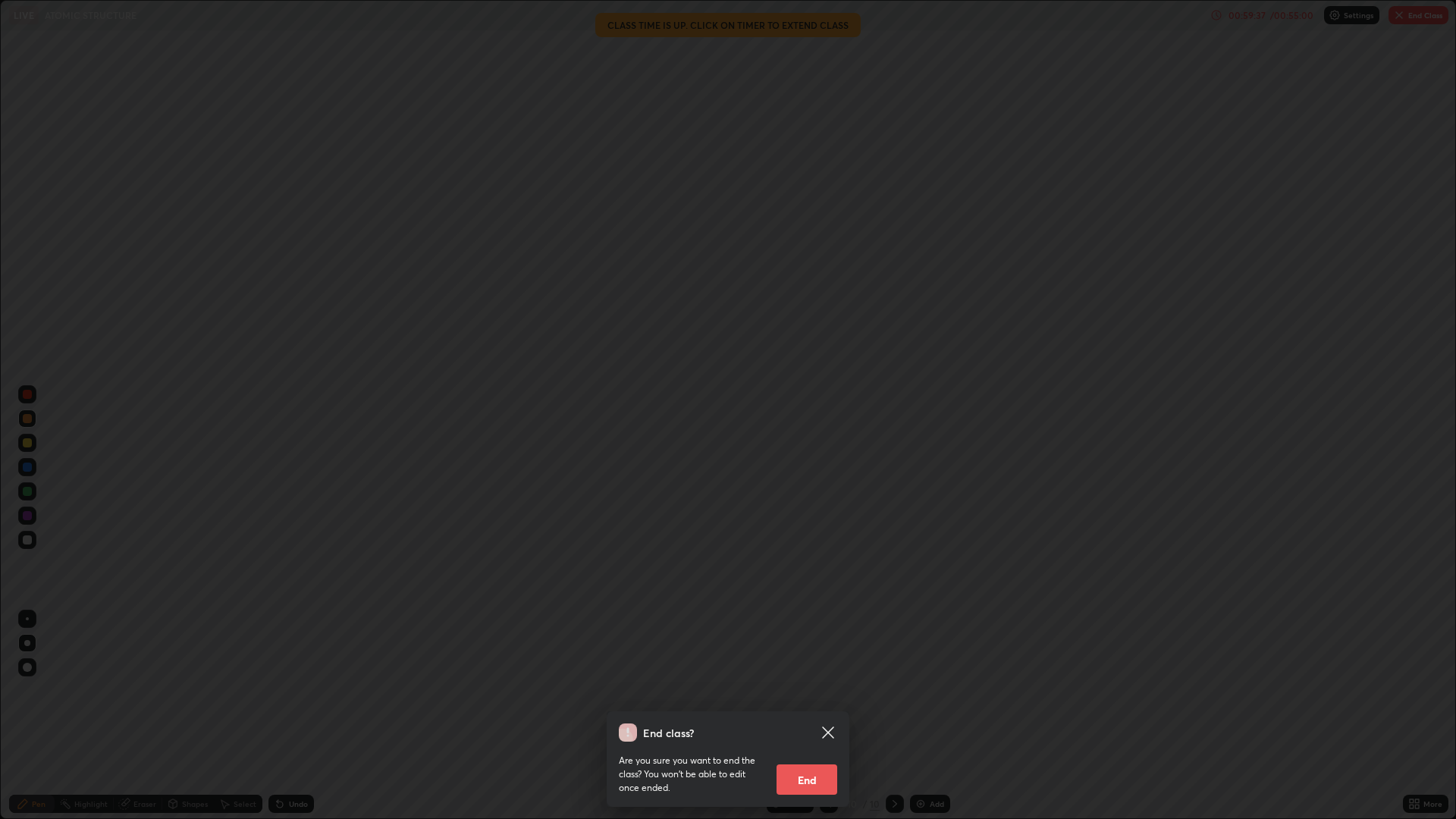
click at [806, 716] on button "End" at bounding box center [806, 779] width 60 height 31
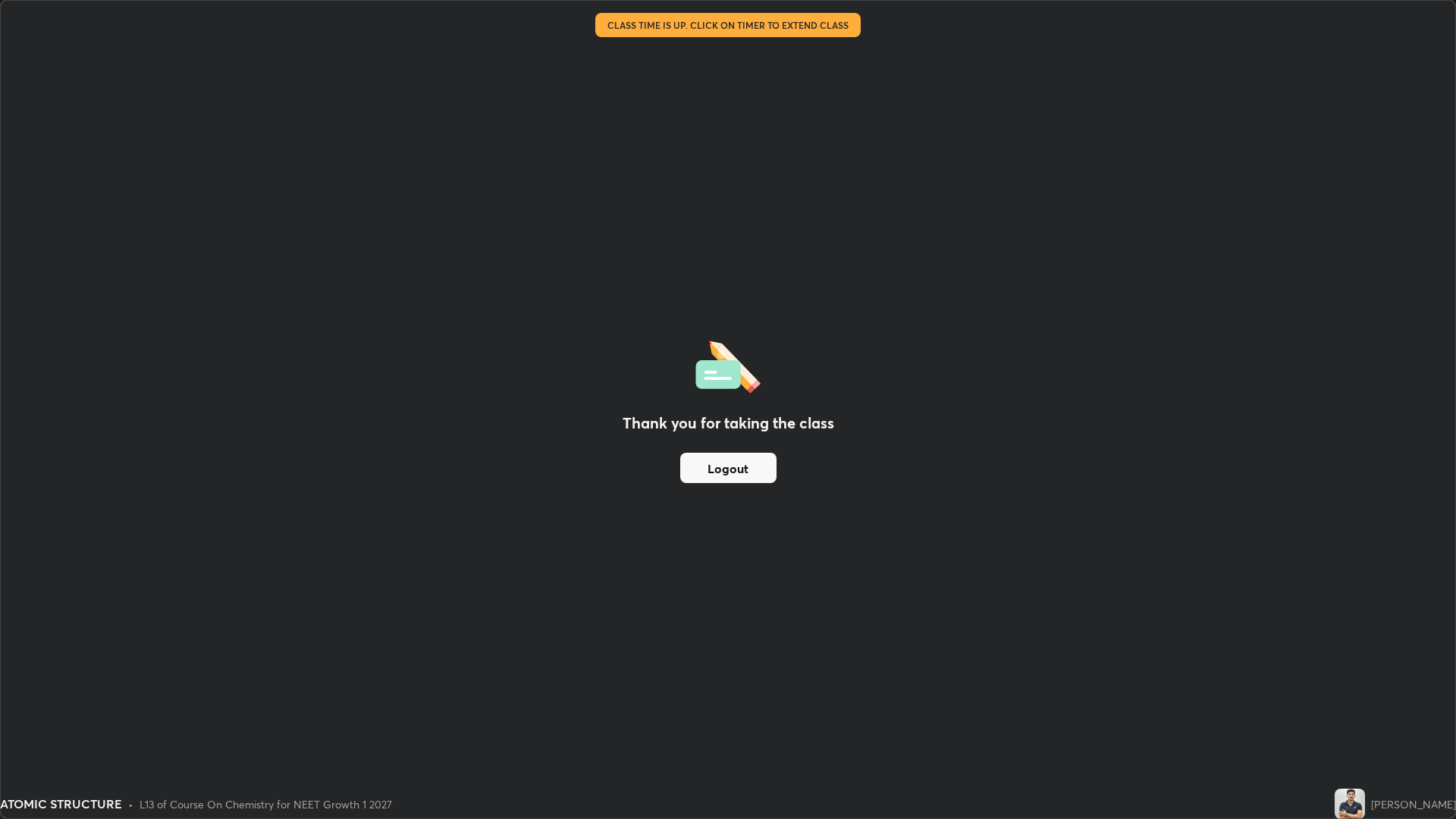
click at [760, 464] on button "Logout" at bounding box center [729, 468] width 97 height 31
click at [755, 468] on button "Logout" at bounding box center [729, 468] width 97 height 31
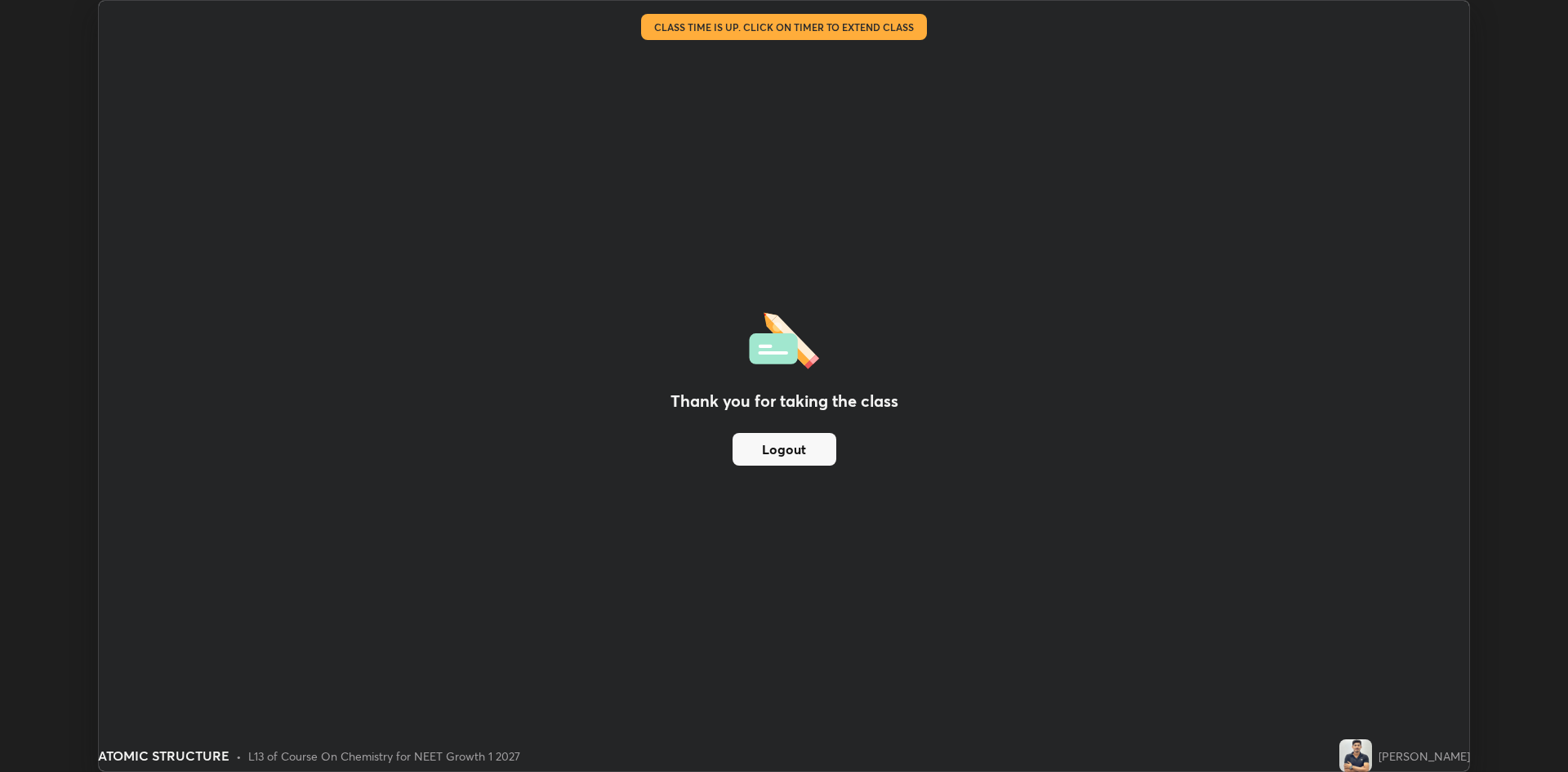
scroll to position [80900, 80104]
